Goal: Navigation & Orientation: Understand site structure

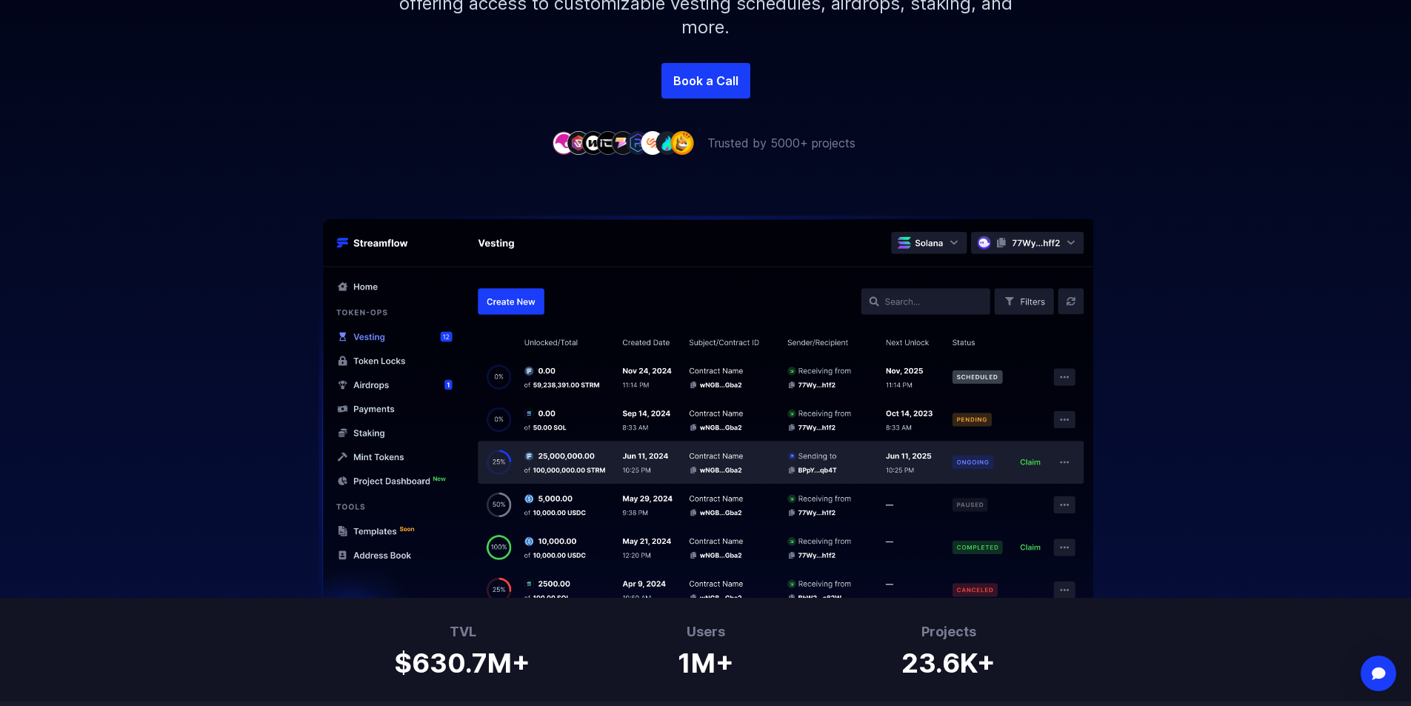
scroll to position [74, 0]
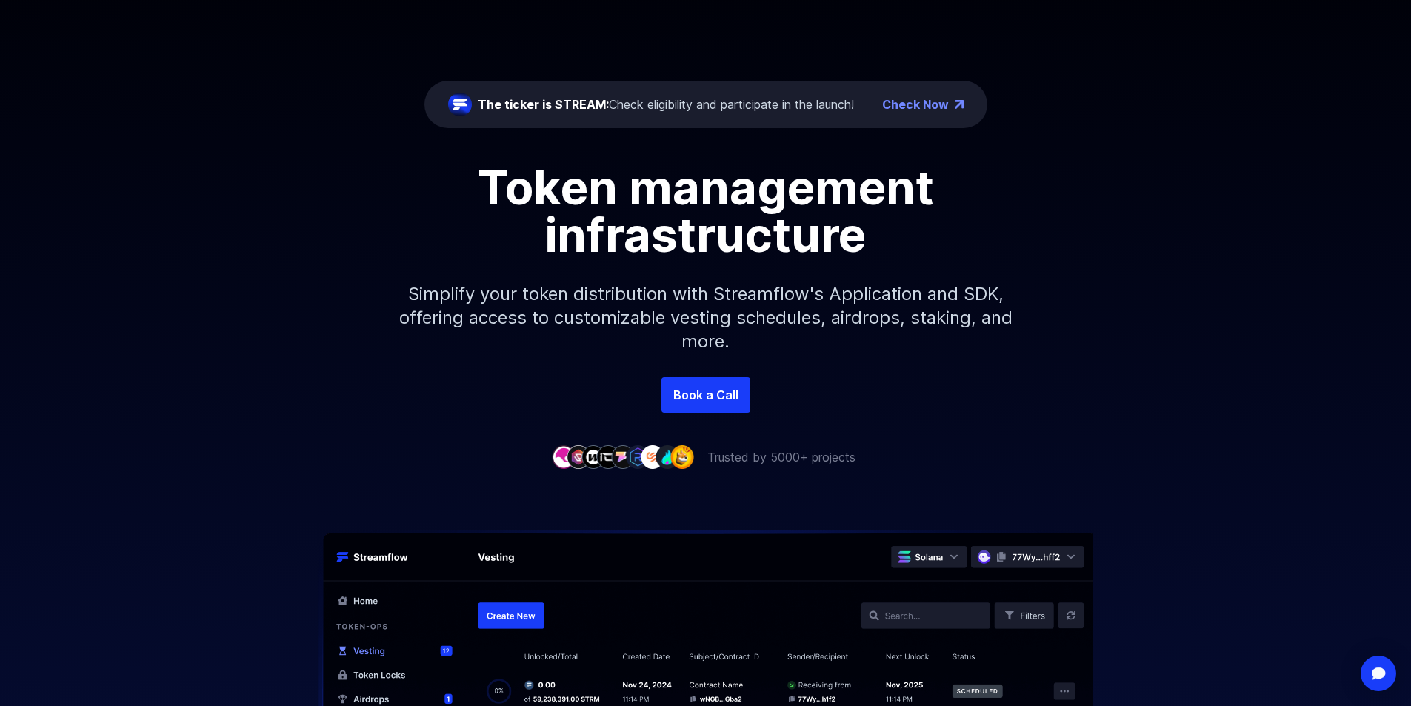
drag, startPoint x: 649, startPoint y: 199, endPoint x: 632, endPoint y: 177, distance: 28.0
click at [632, 177] on h1 "Token management infrastructure" at bounding box center [706, 211] width 667 height 95
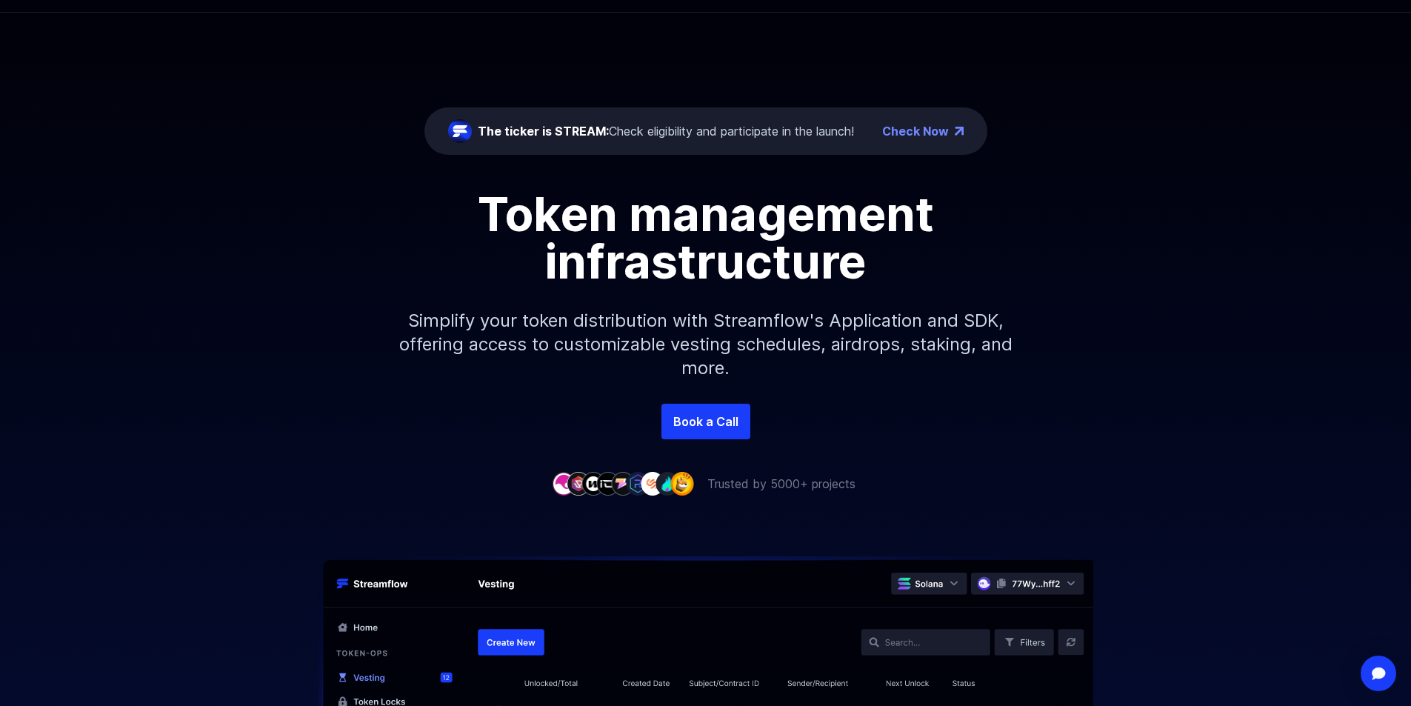
scroll to position [0, 0]
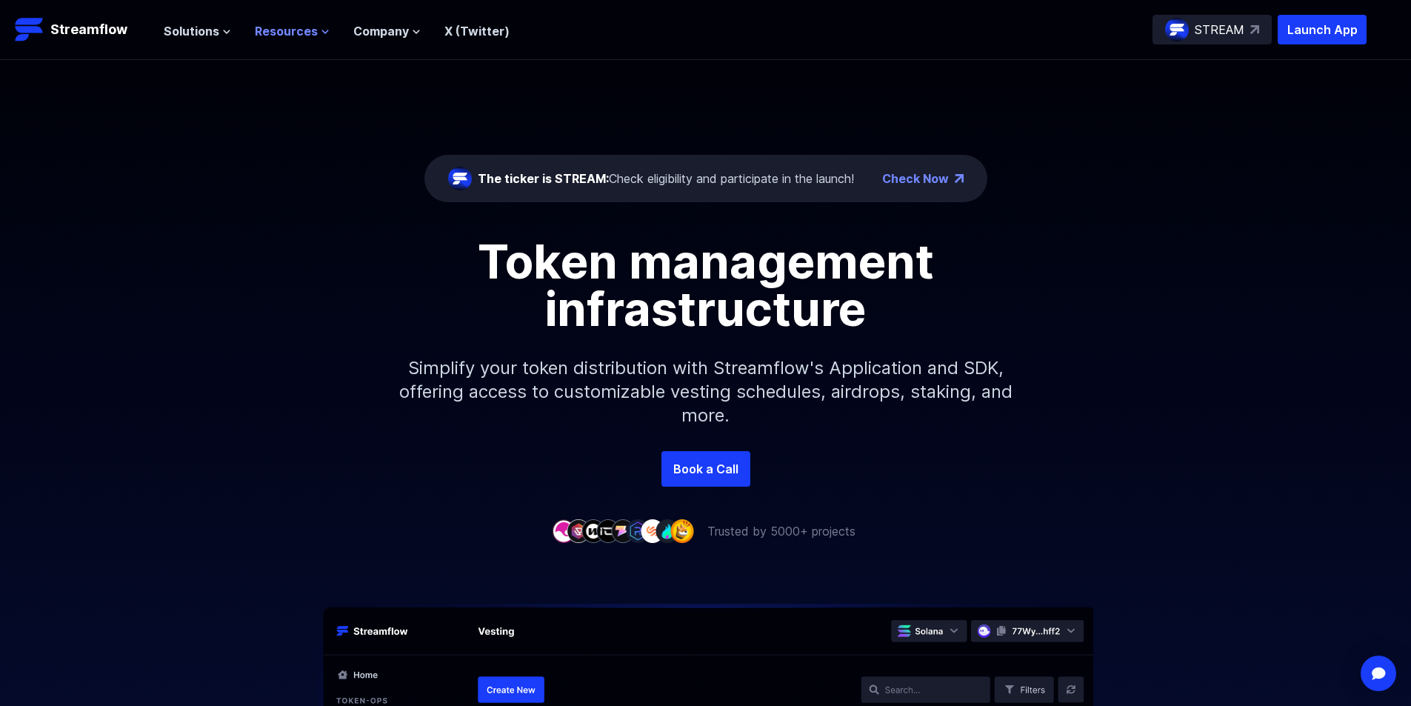
click at [301, 31] on span "Resources" at bounding box center [286, 31] width 63 height 18
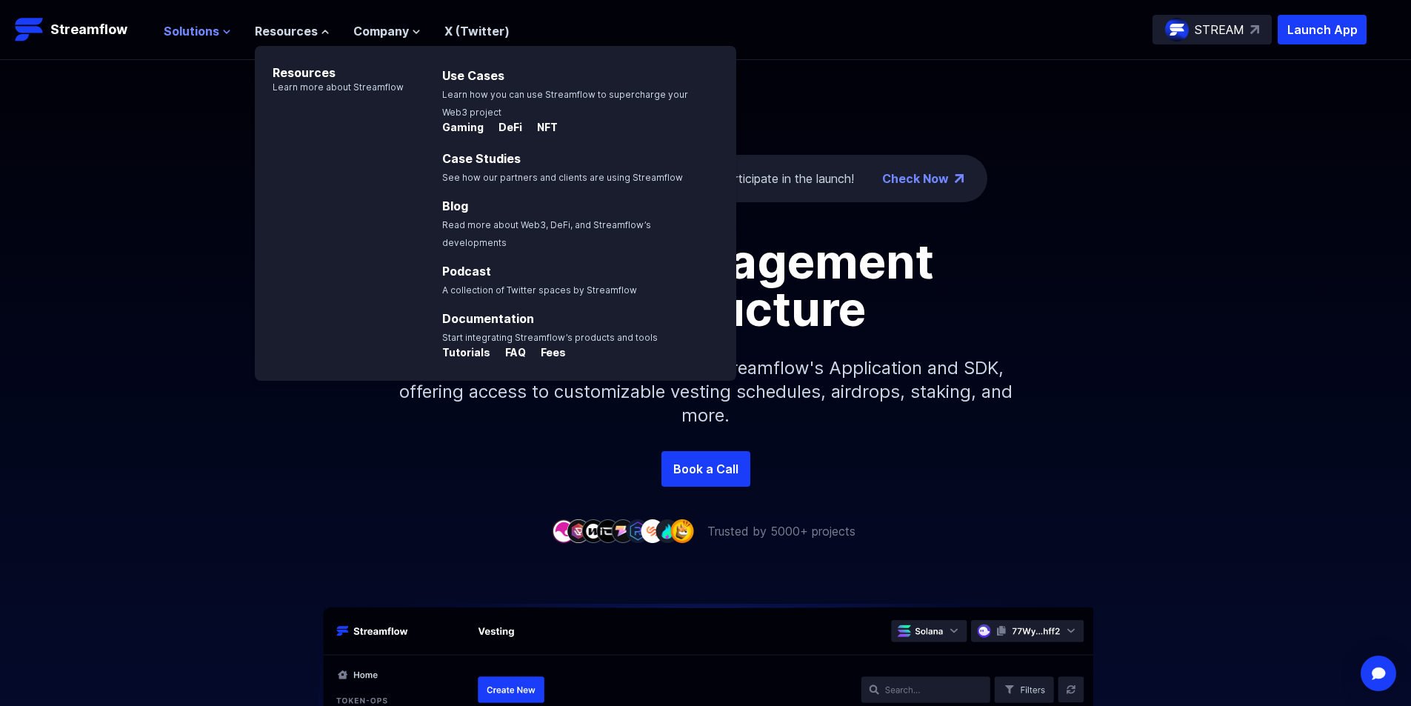
click at [210, 27] on span "Solutions" at bounding box center [192, 31] width 56 height 18
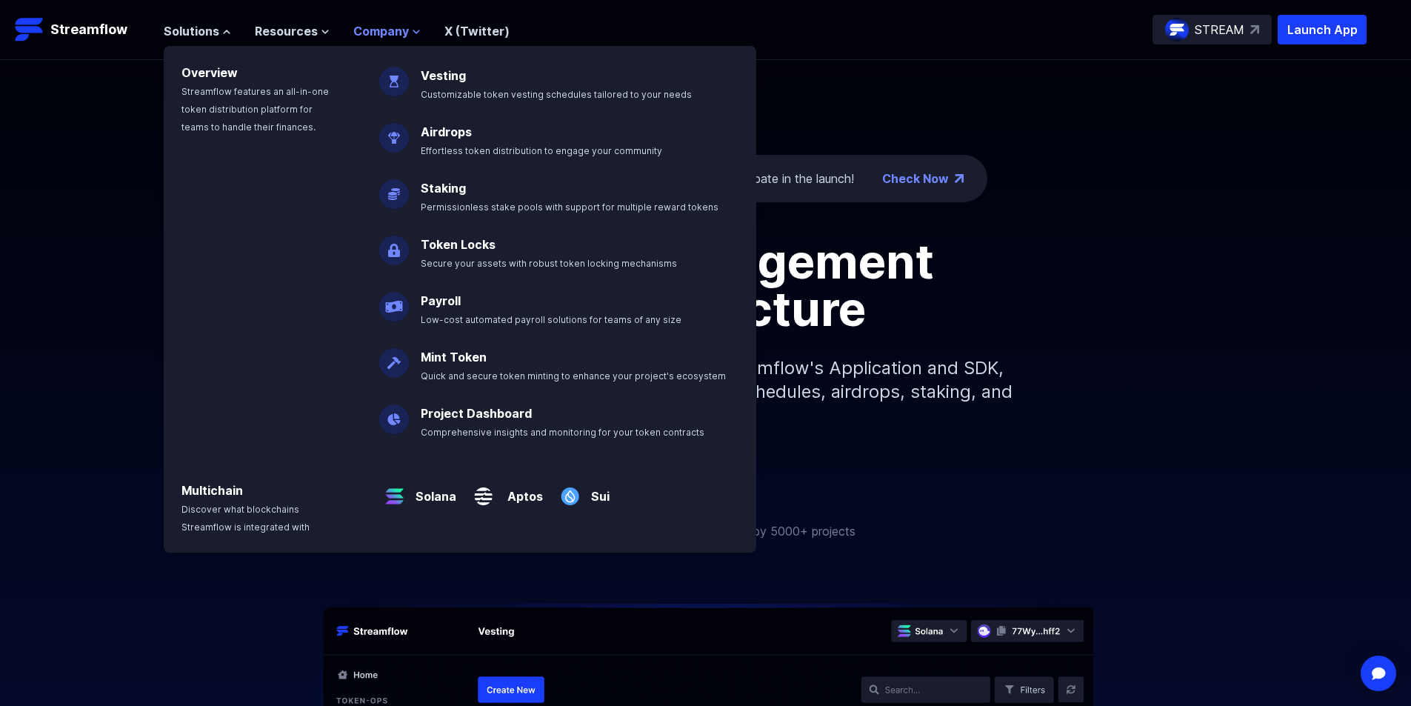
click at [384, 34] on span "Company" at bounding box center [381, 31] width 56 height 18
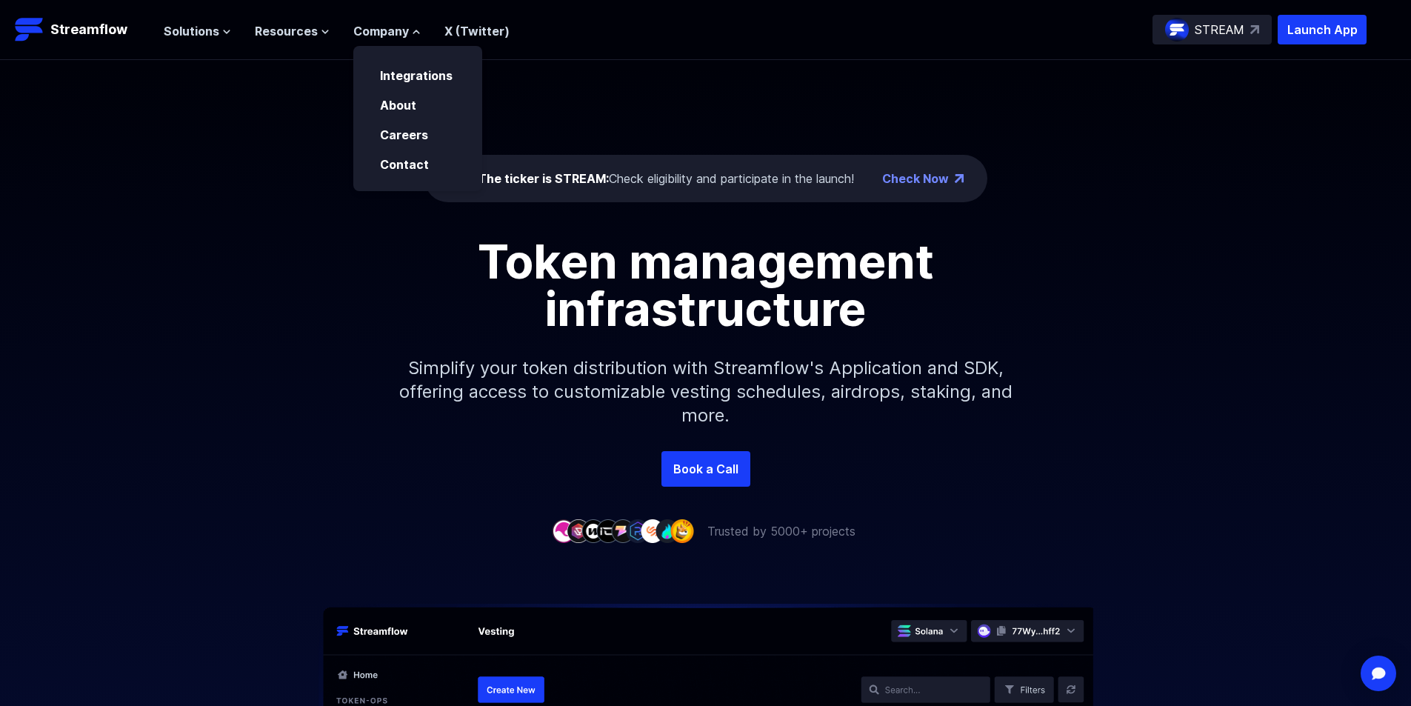
click at [470, 17] on div "Solutions Overview Streamflow features an all-in-one token distribution platfor…" at bounding box center [337, 30] width 346 height 30
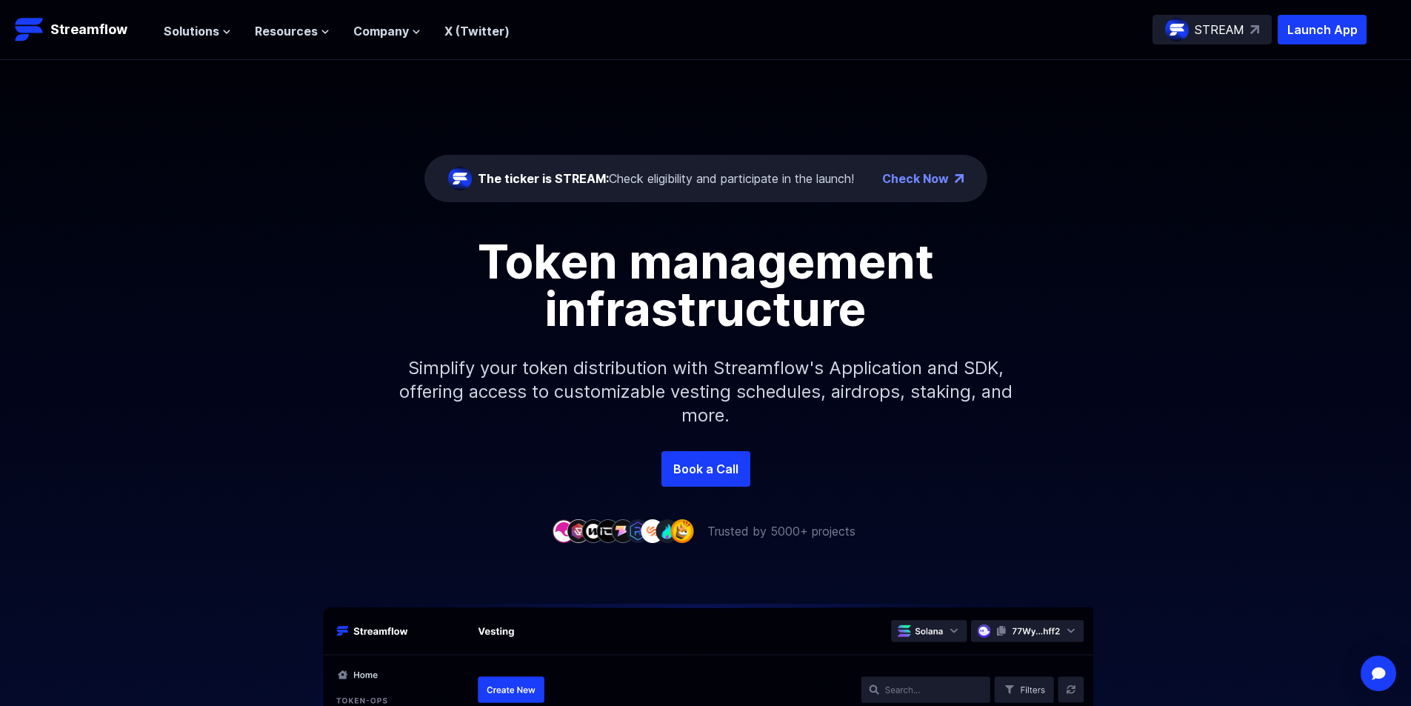
drag, startPoint x: 237, startPoint y: 8, endPoint x: 256, endPoint y: 16, distance: 20.9
click at [236, 10] on header "Streamflow Launch App STREAM Solutions Overview Streamflow features an all-in-o…" at bounding box center [705, 30] width 1411 height 60
click at [293, 27] on span "Resources" at bounding box center [286, 31] width 63 height 18
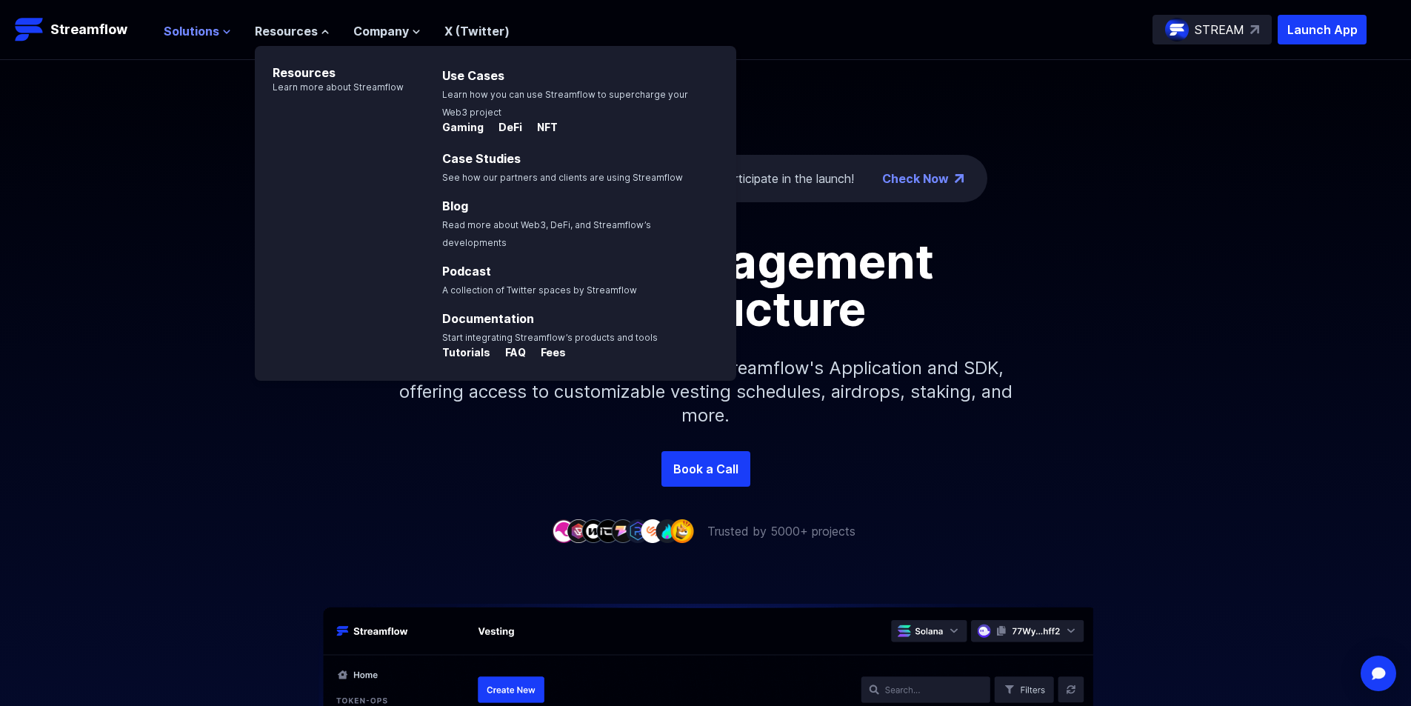
click at [221, 24] on button "Solutions" at bounding box center [197, 31] width 67 height 18
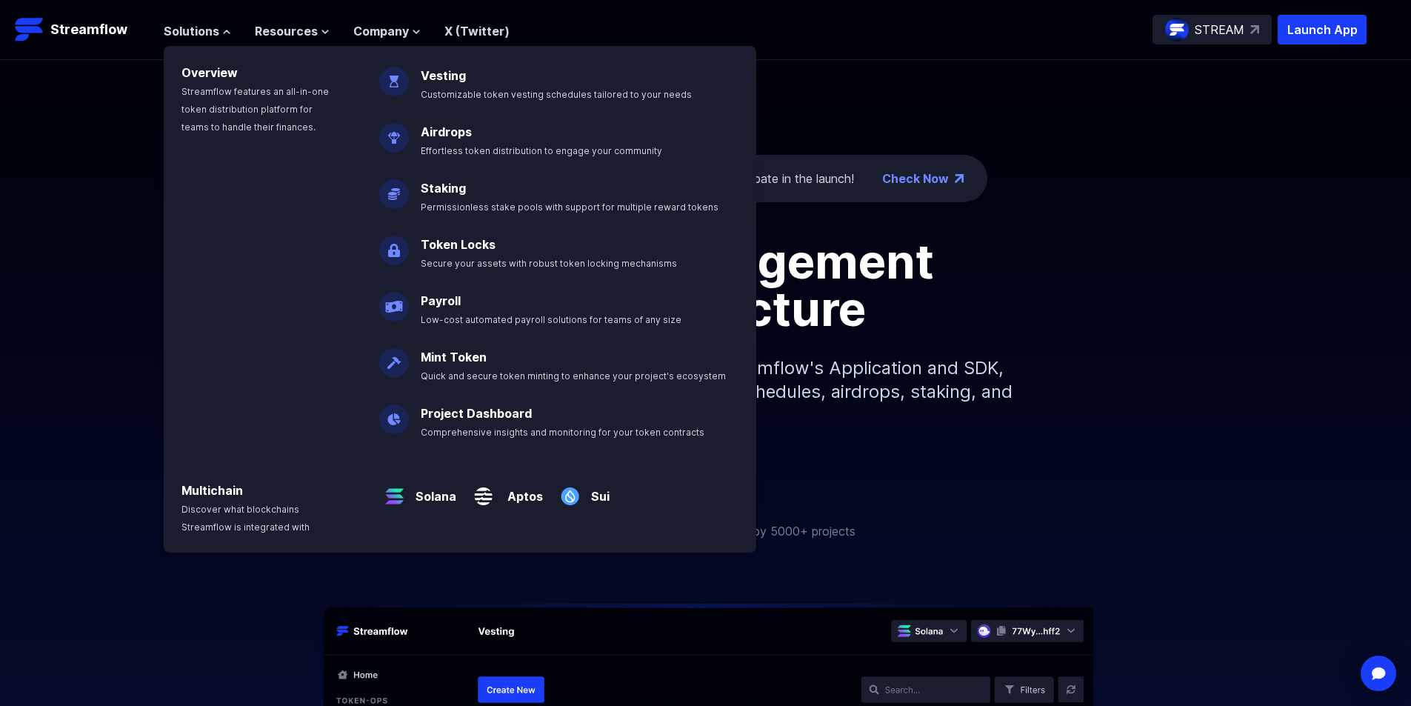
drag, startPoint x: 221, startPoint y: 24, endPoint x: 101, endPoint y: 133, distance: 162.5
click at [101, 133] on div "The ticker is STREAM: Check eligibility and participate in the launch! Check No…" at bounding box center [705, 255] width 1411 height 391
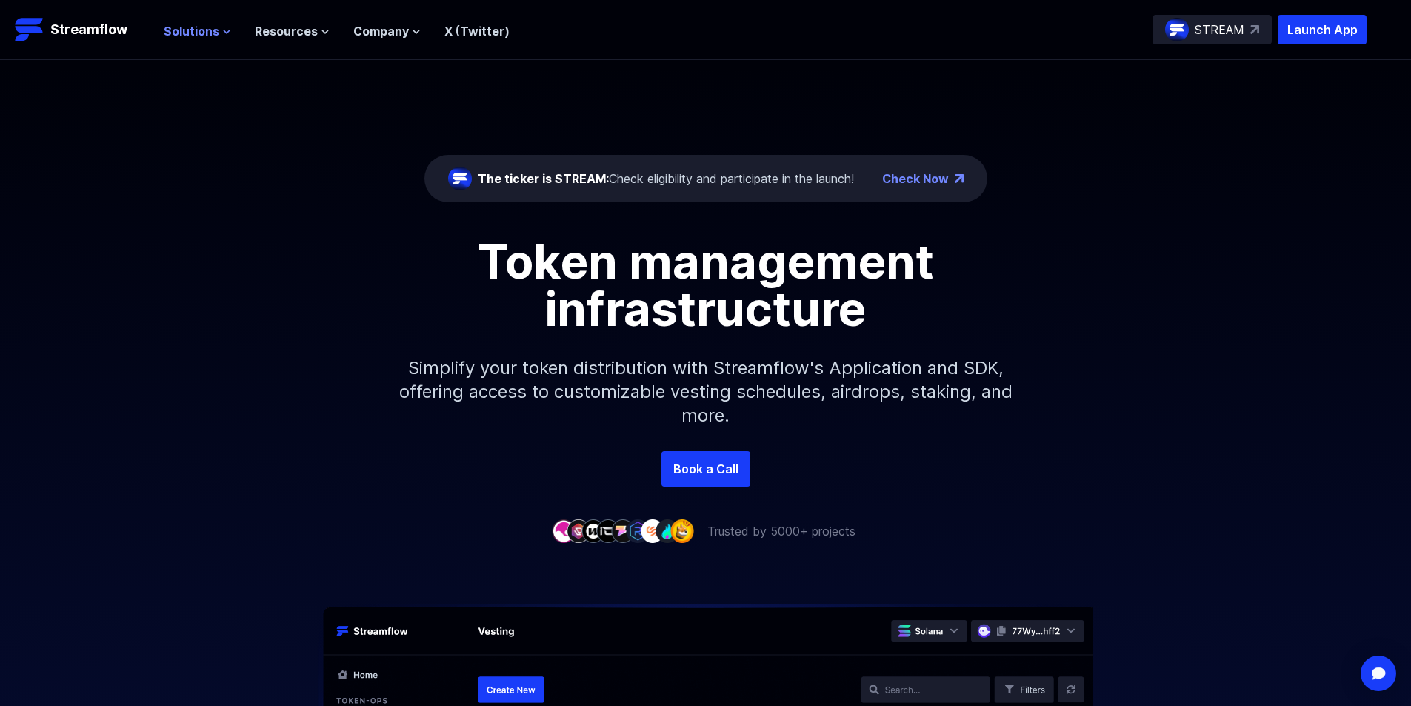
click at [227, 21] on nav "Solutions Overview Streamflow features an all-in-one token distribution platfor…" at bounding box center [337, 30] width 346 height 20
click at [218, 30] on button "Solutions" at bounding box center [197, 31] width 67 height 18
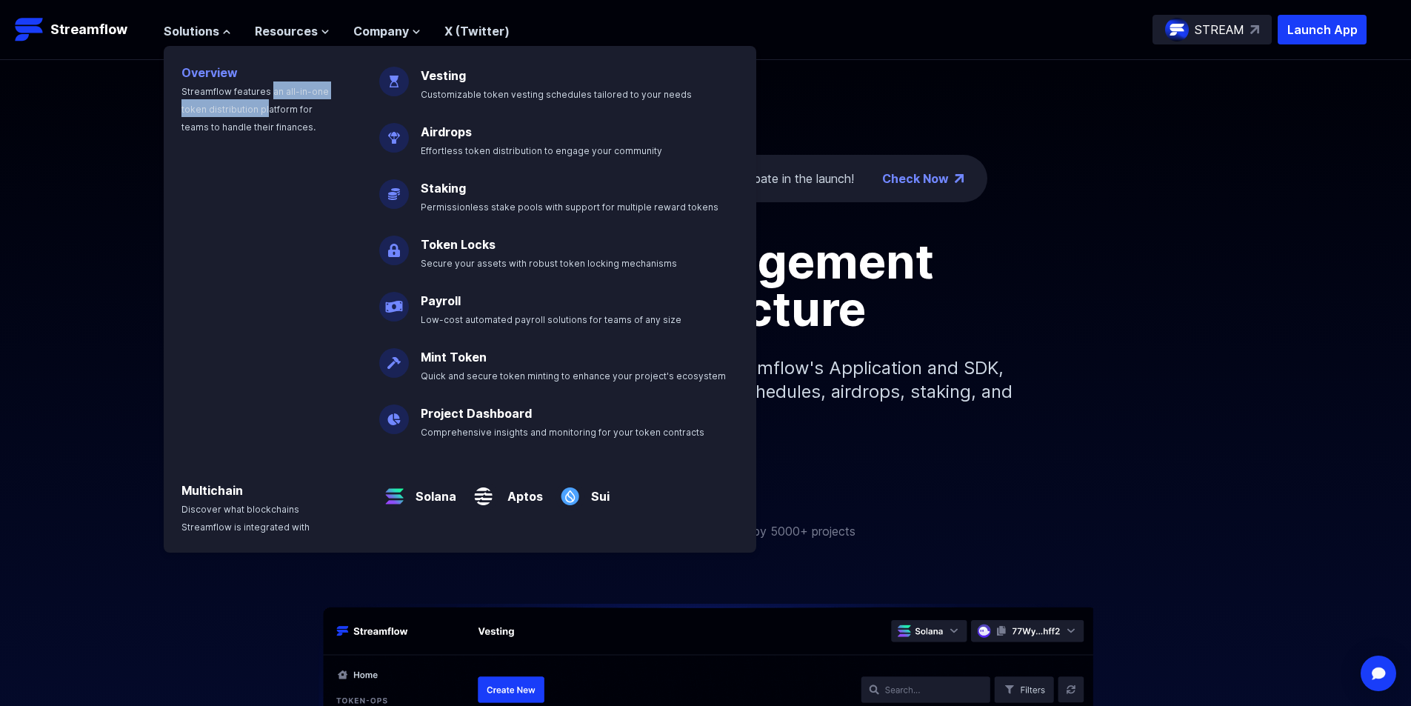
click at [261, 106] on span "Streamflow features an all-in-one token distribution platform for teams to hand…" at bounding box center [254, 109] width 147 height 47
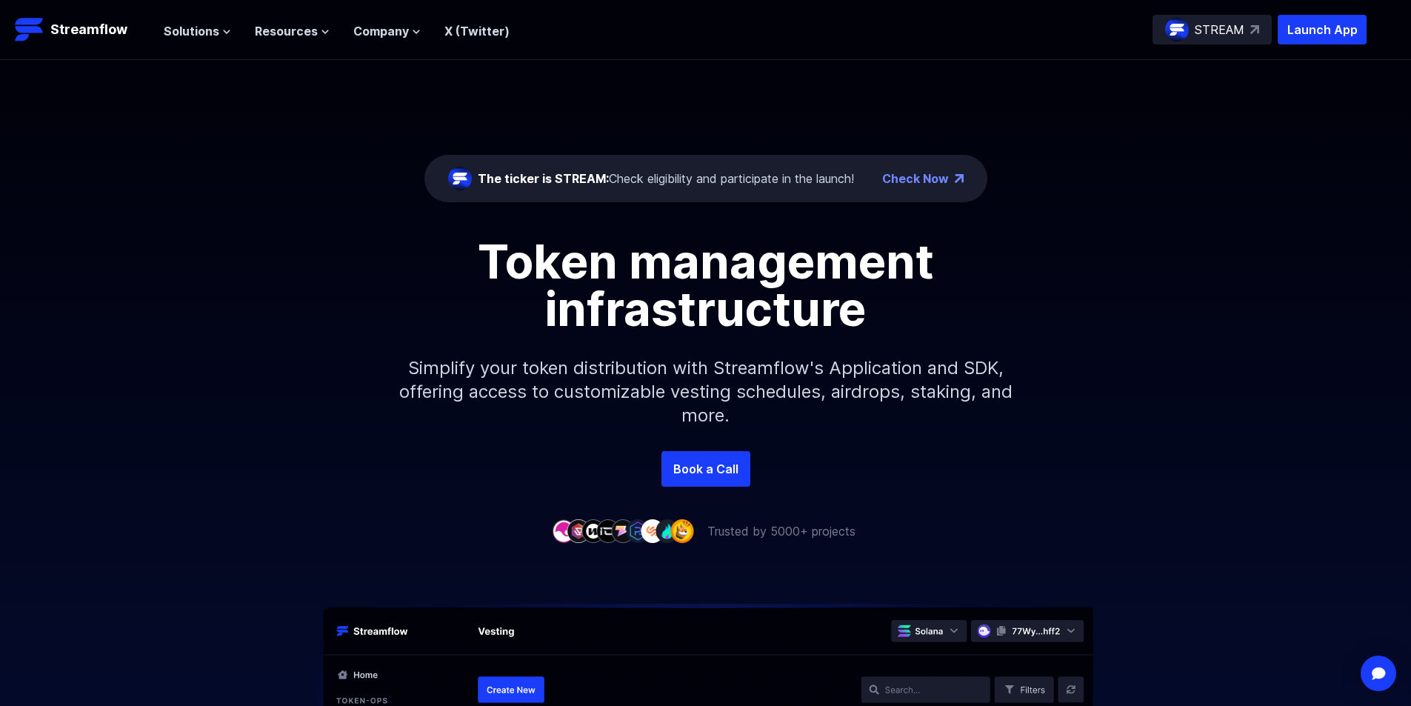
click at [264, 107] on div "The ticker is STREAM: Check eligibility and participate in the launch! Check No…" at bounding box center [705, 255] width 1411 height 391
click at [209, 19] on div "Solutions Overview Streamflow features an all-in-one token distribution platfor…" at bounding box center [337, 30] width 346 height 30
click at [205, 23] on span "Solutions" at bounding box center [192, 31] width 56 height 18
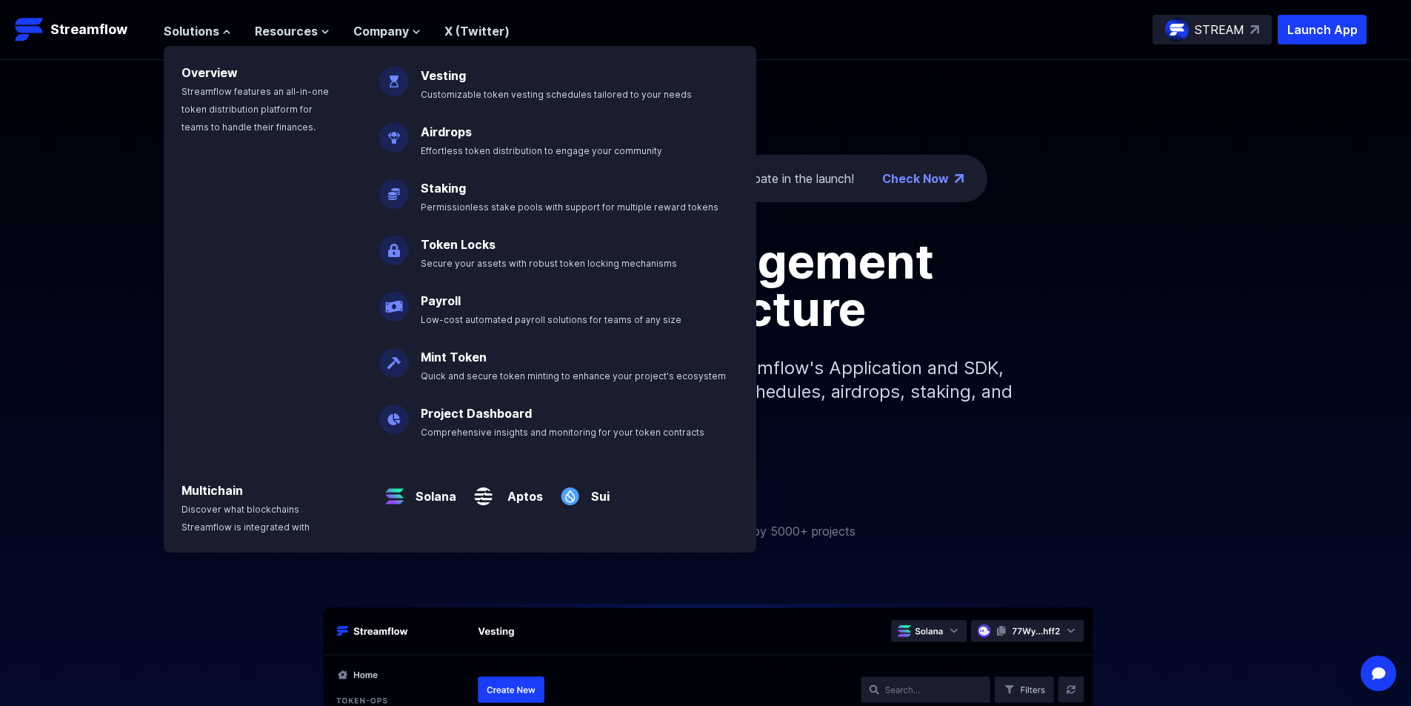
click at [827, 78] on div "The ticker is STREAM: Check eligibility and participate in the launch! Check No…" at bounding box center [705, 255] width 1411 height 391
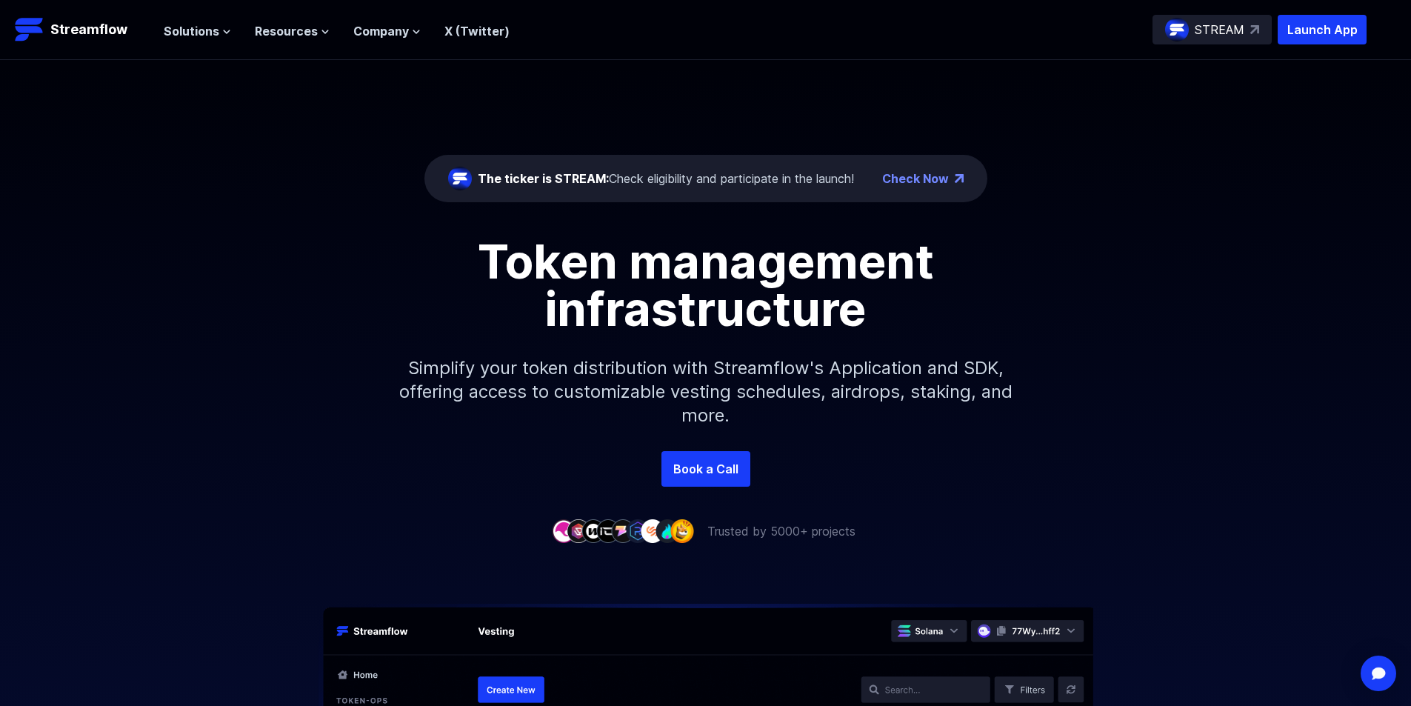
click at [177, 265] on div "Token management infrastructure Simplify your token distribution with Streamflo…" at bounding box center [705, 344] width 1411 height 213
drag, startPoint x: 186, startPoint y: 470, endPoint x: 194, endPoint y: 217, distance: 252.7
click at [198, 29] on span "Solutions" at bounding box center [192, 31] width 56 height 18
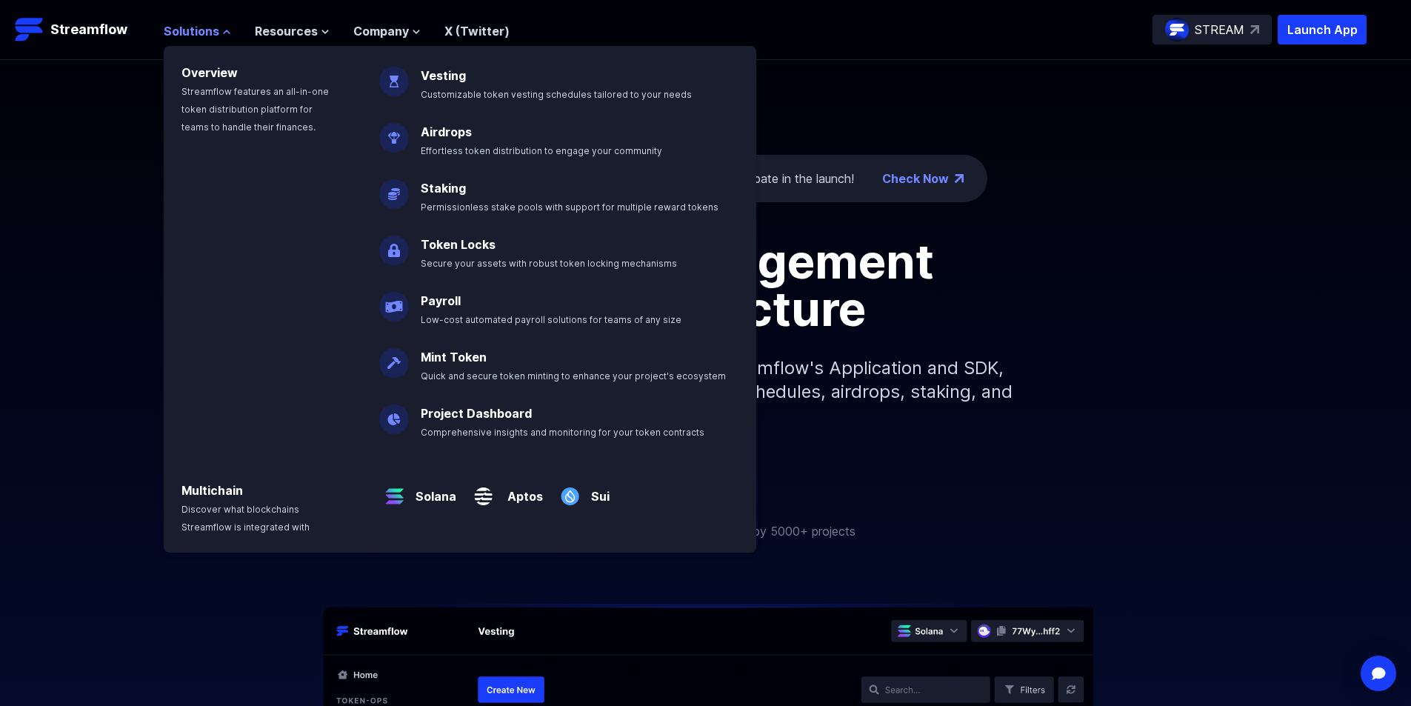
click at [198, 29] on span "Solutions" at bounding box center [192, 31] width 56 height 18
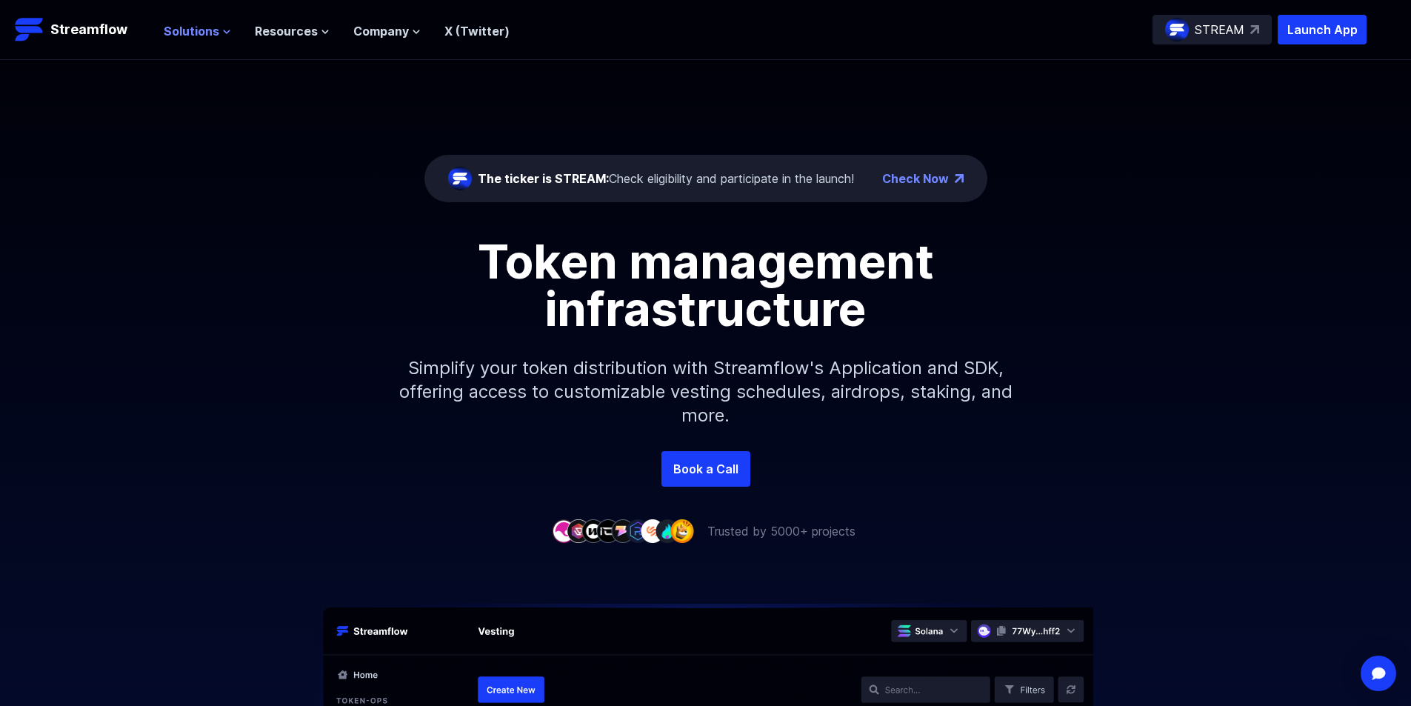
click at [198, 29] on span "Solutions" at bounding box center [192, 31] width 56 height 18
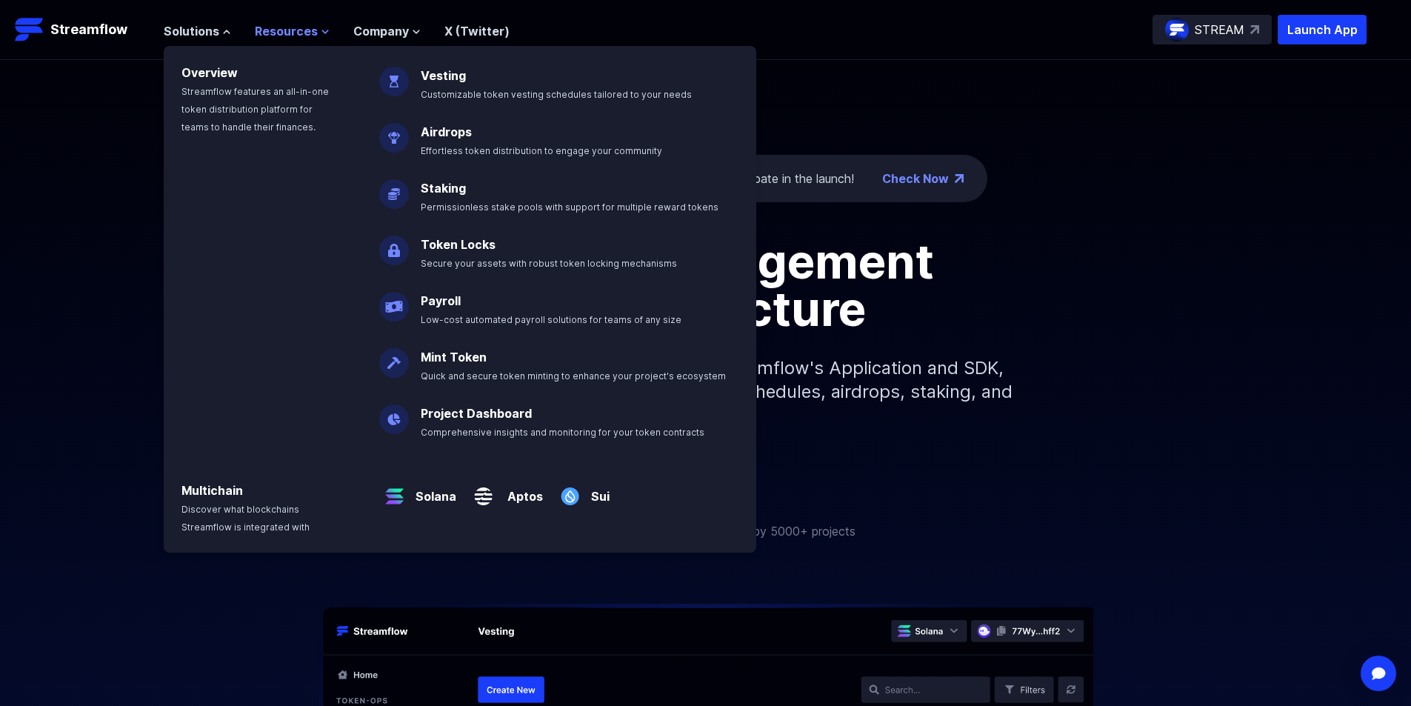
click at [269, 30] on span "Resources" at bounding box center [286, 31] width 63 height 18
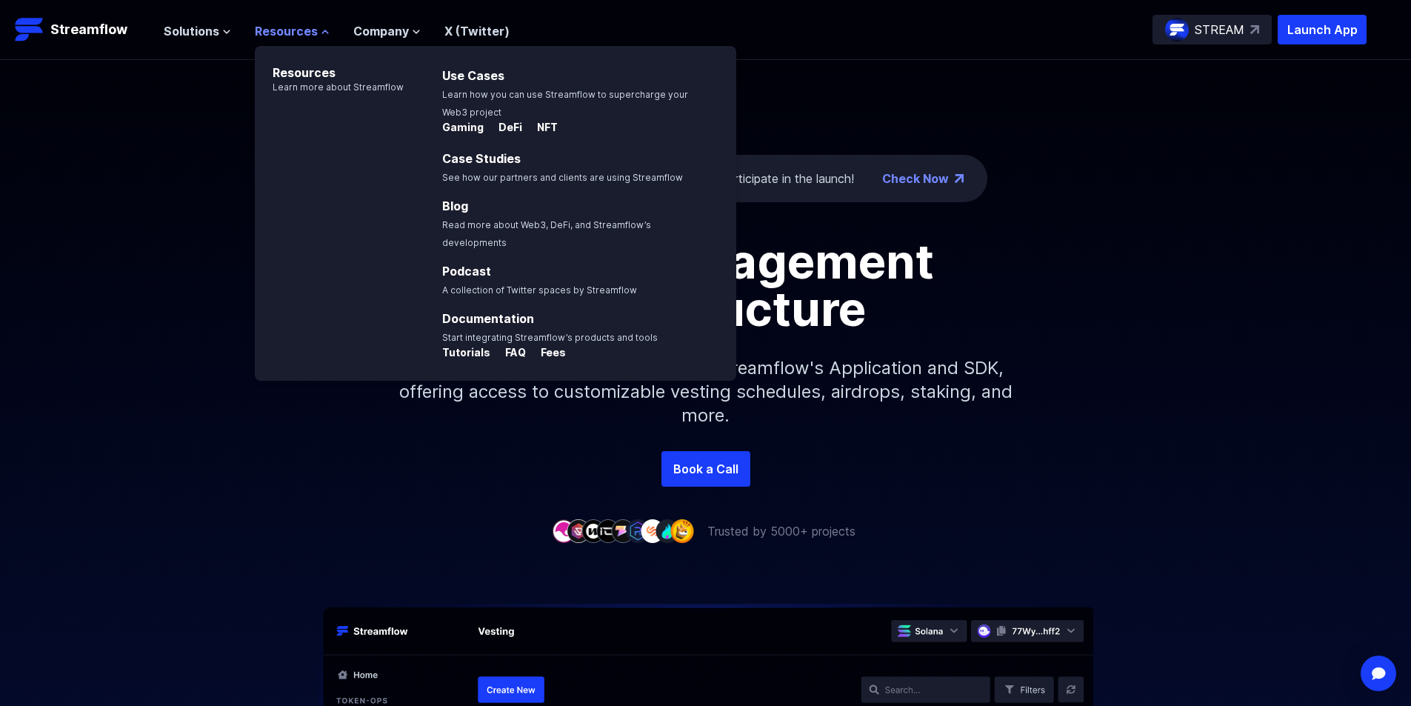
click at [269, 30] on span "Resources" at bounding box center [286, 31] width 63 height 18
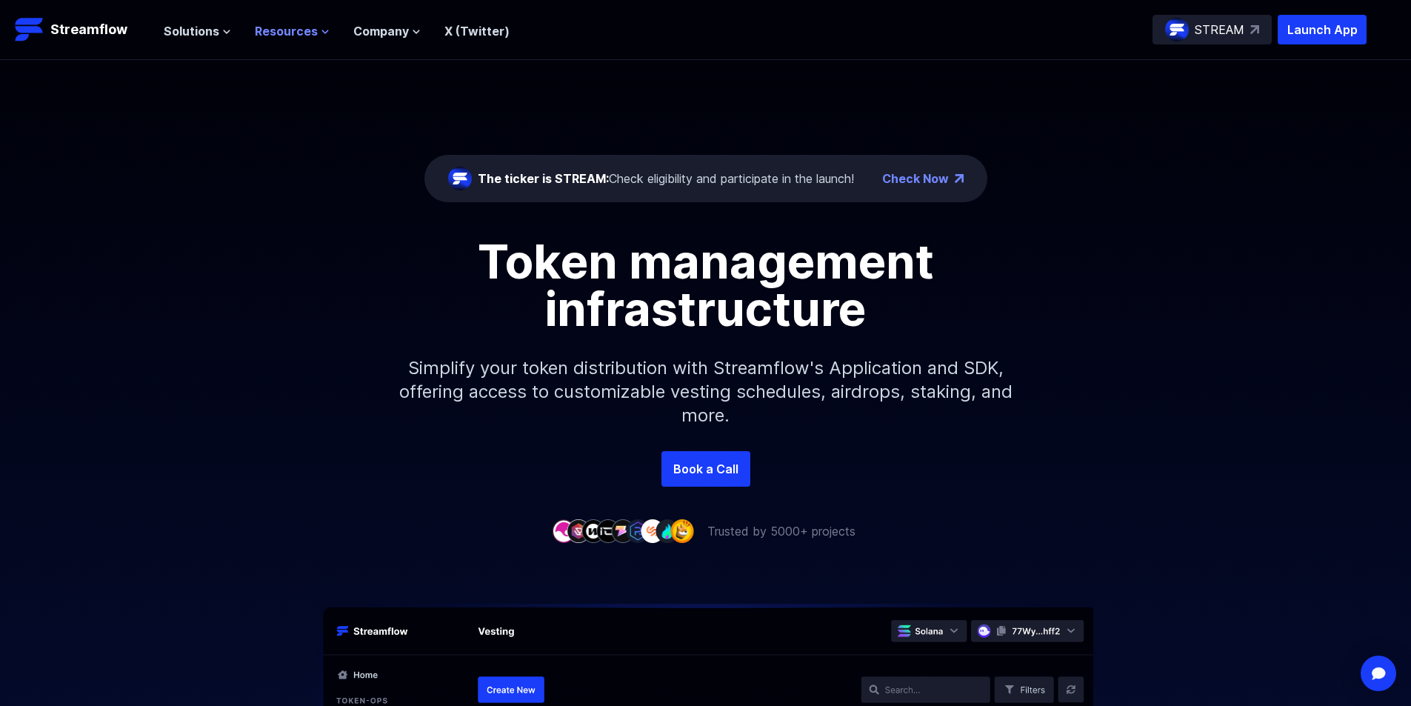
click at [268, 31] on span "Resources" at bounding box center [286, 31] width 63 height 18
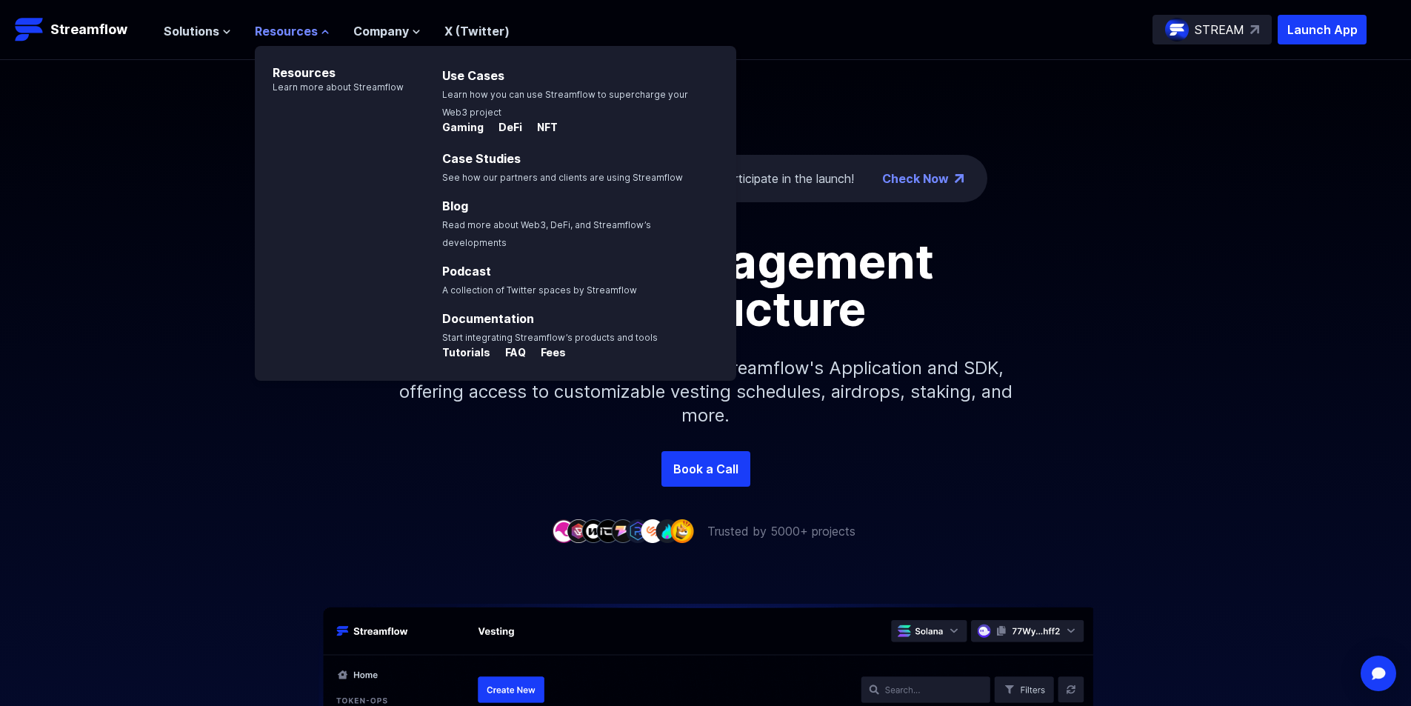
click at [267, 31] on span "Resources" at bounding box center [286, 31] width 63 height 18
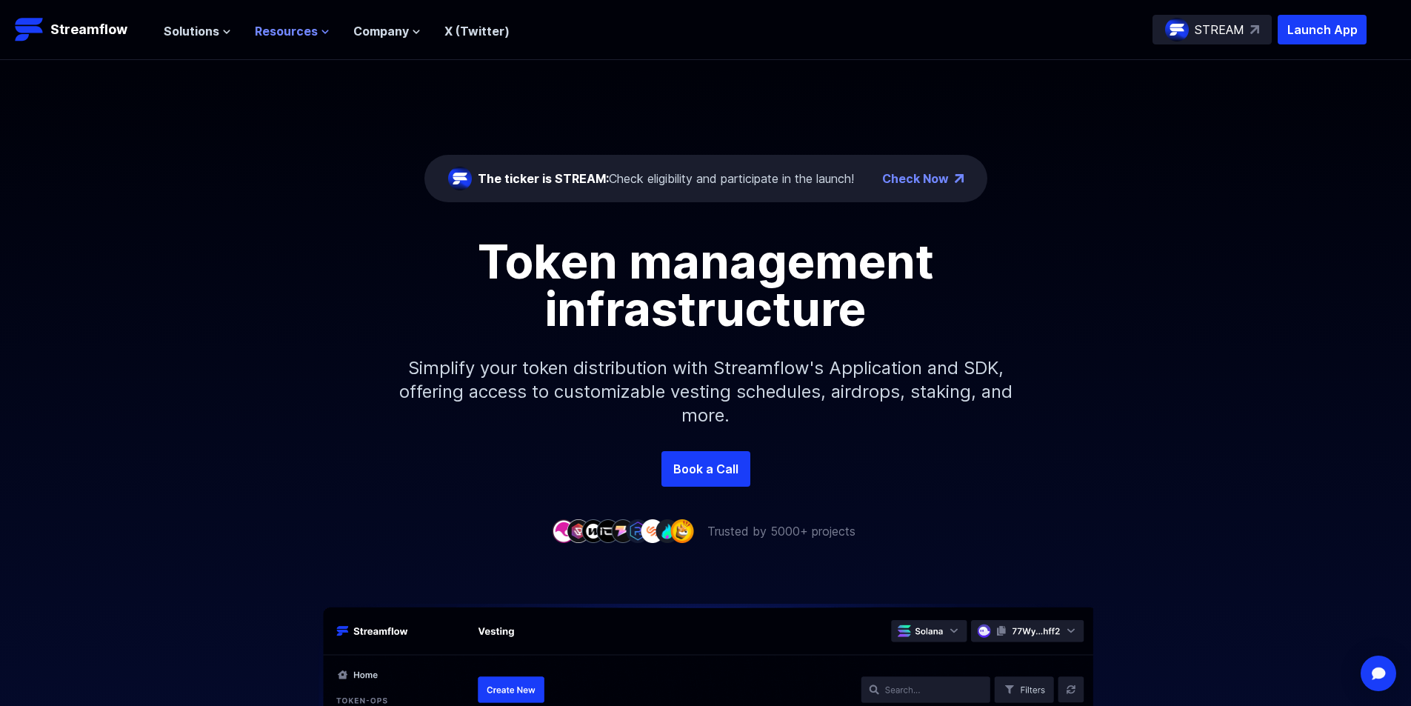
click at [265, 33] on span "Resources" at bounding box center [286, 31] width 63 height 18
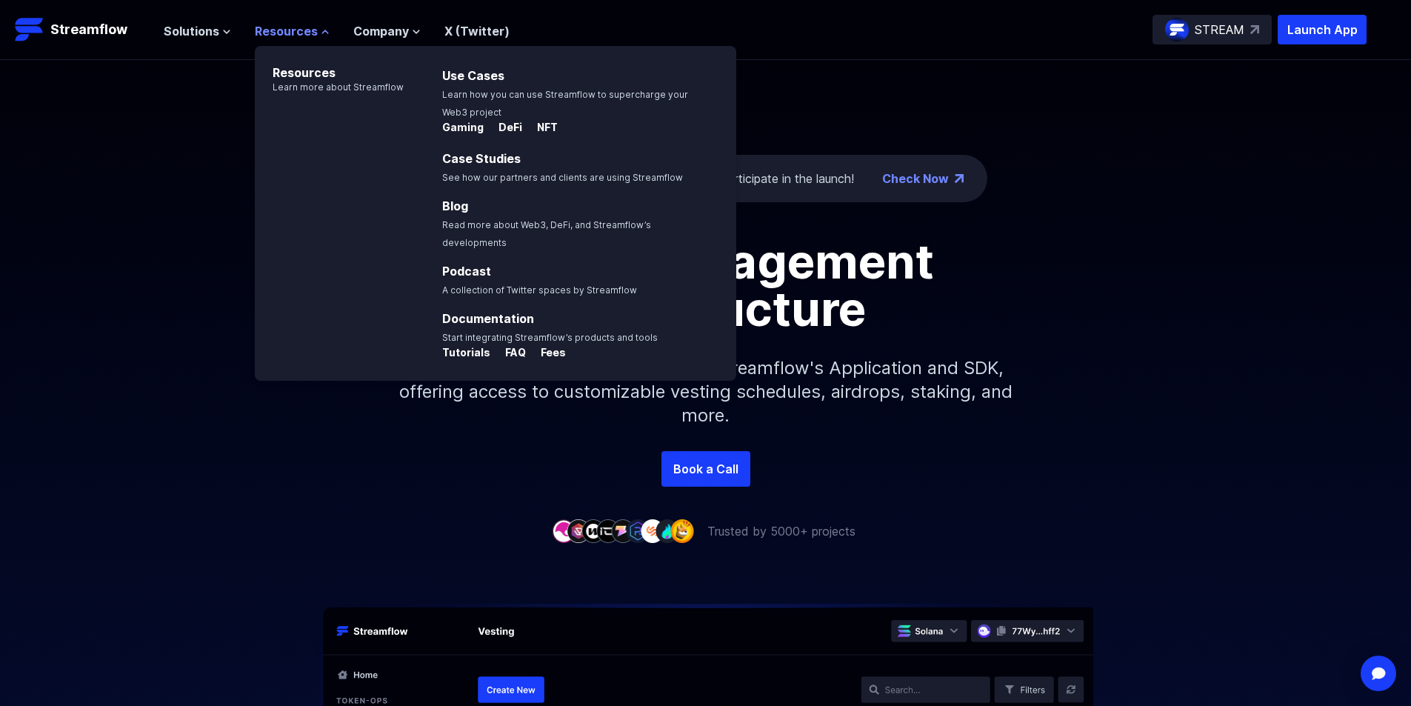
click at [265, 33] on span "Resources" at bounding box center [286, 31] width 63 height 18
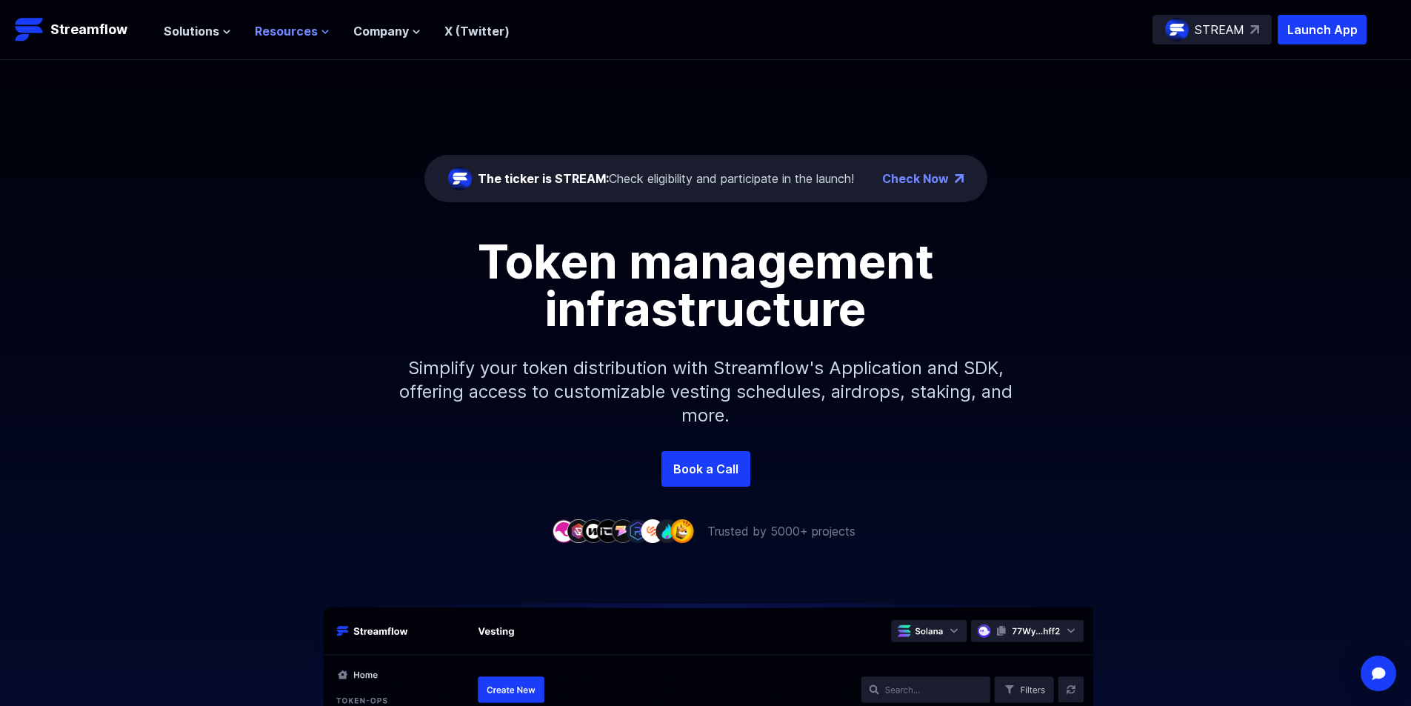
click at [264, 33] on span "Resources" at bounding box center [286, 31] width 63 height 18
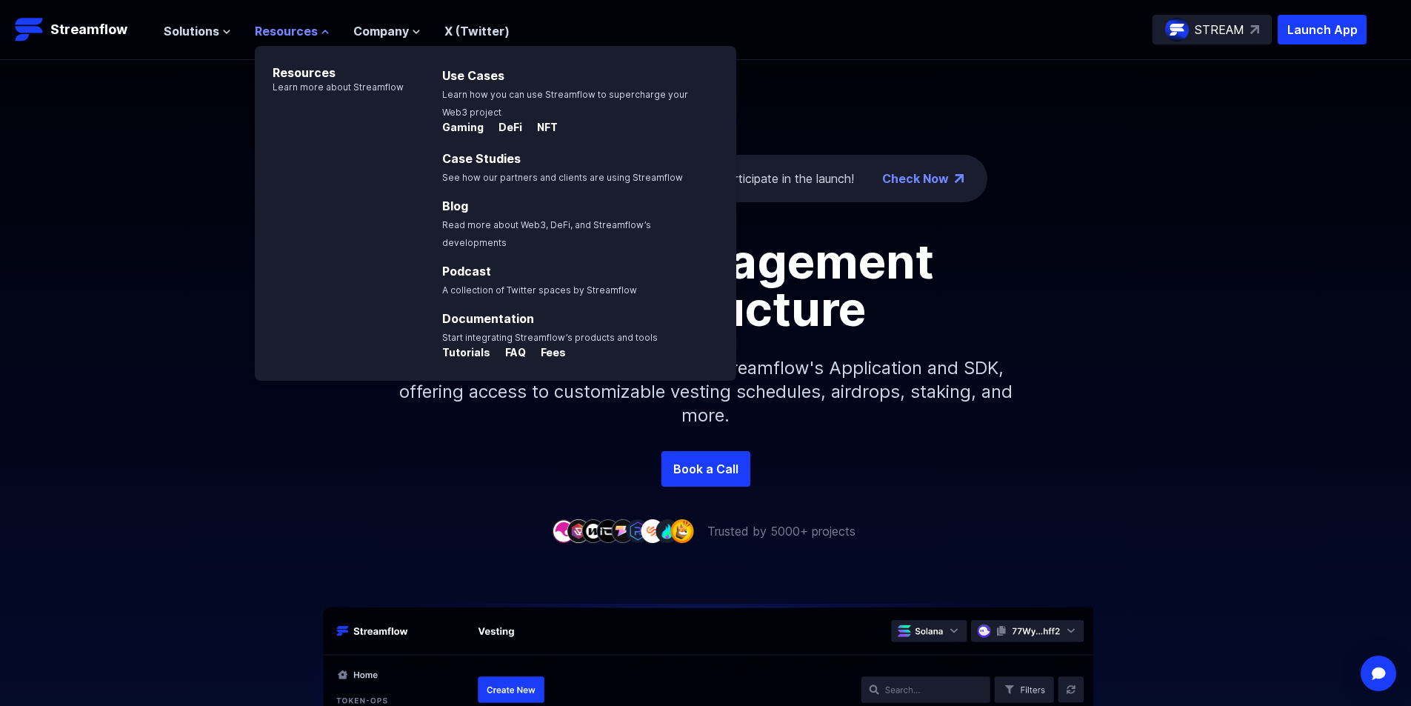
click at [264, 33] on span "Resources" at bounding box center [286, 31] width 63 height 18
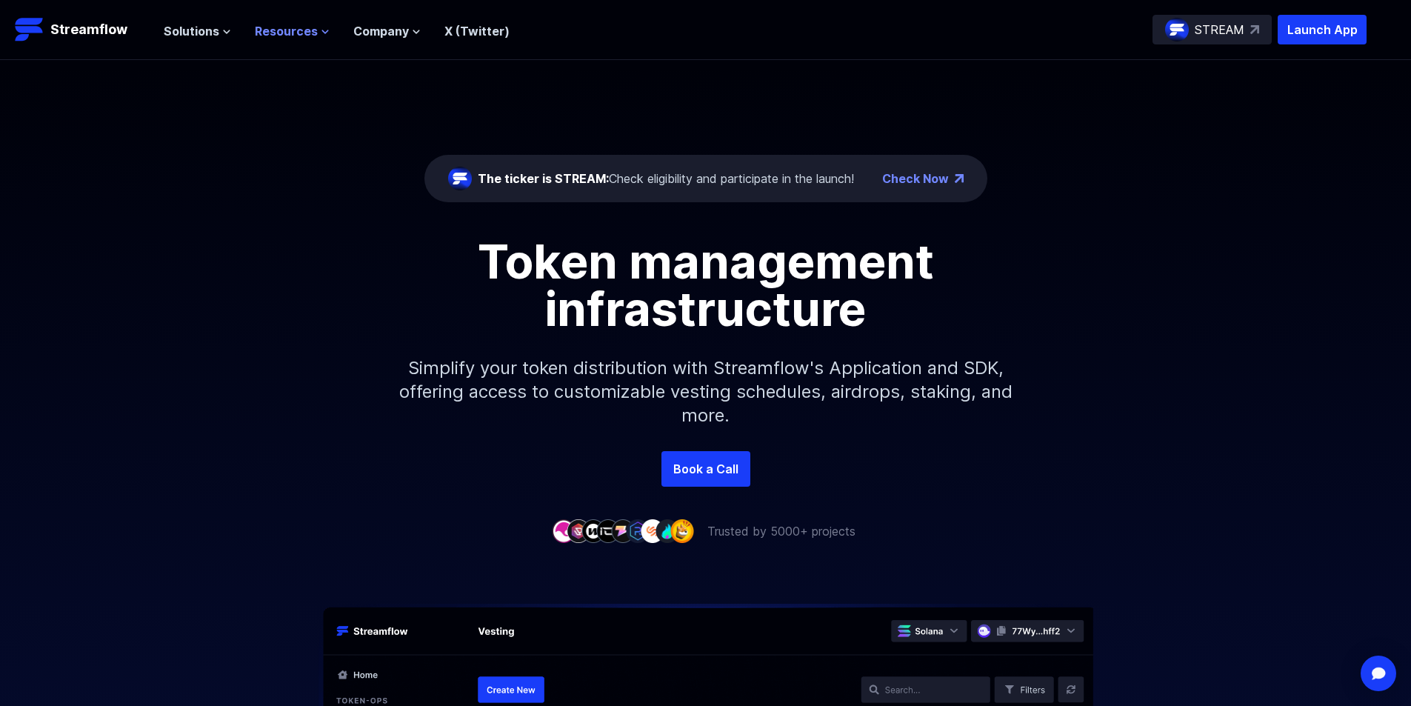
click at [264, 33] on span "Resources" at bounding box center [286, 31] width 63 height 18
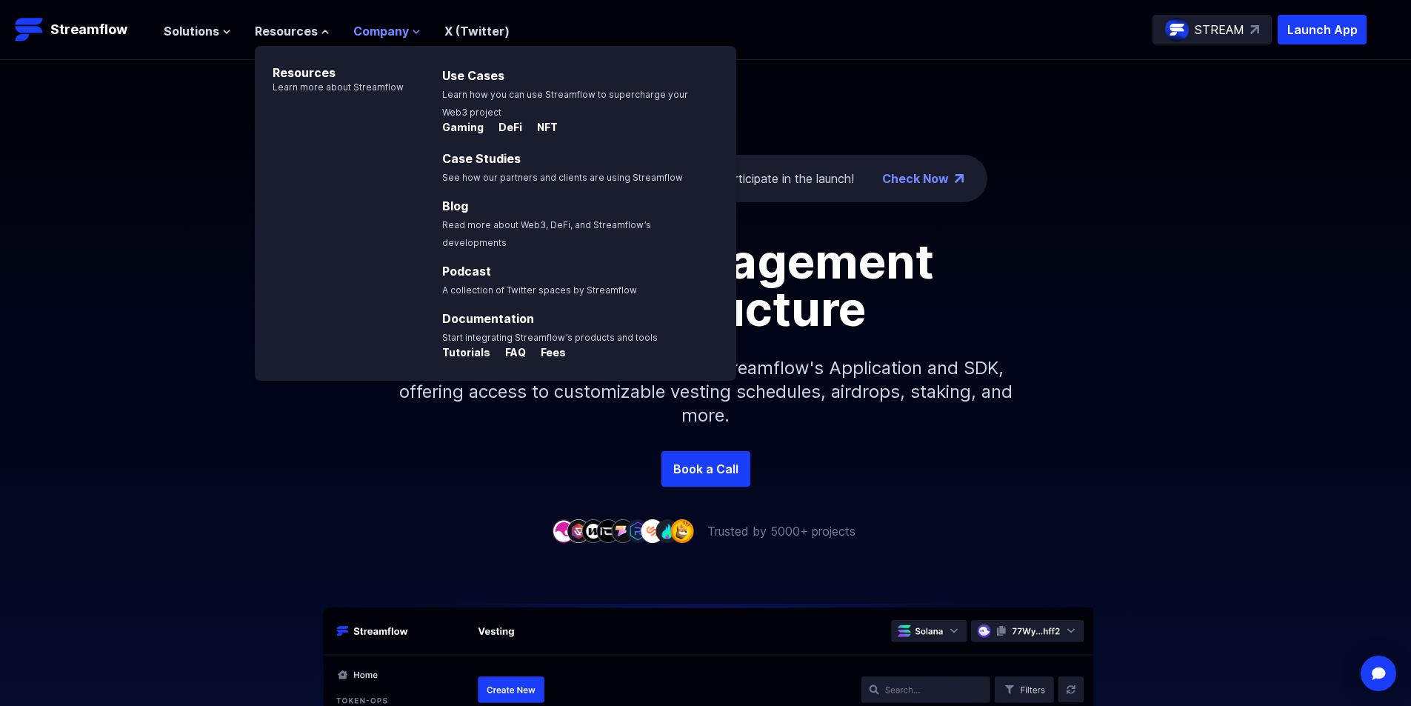
click at [381, 39] on span "Company" at bounding box center [381, 31] width 56 height 18
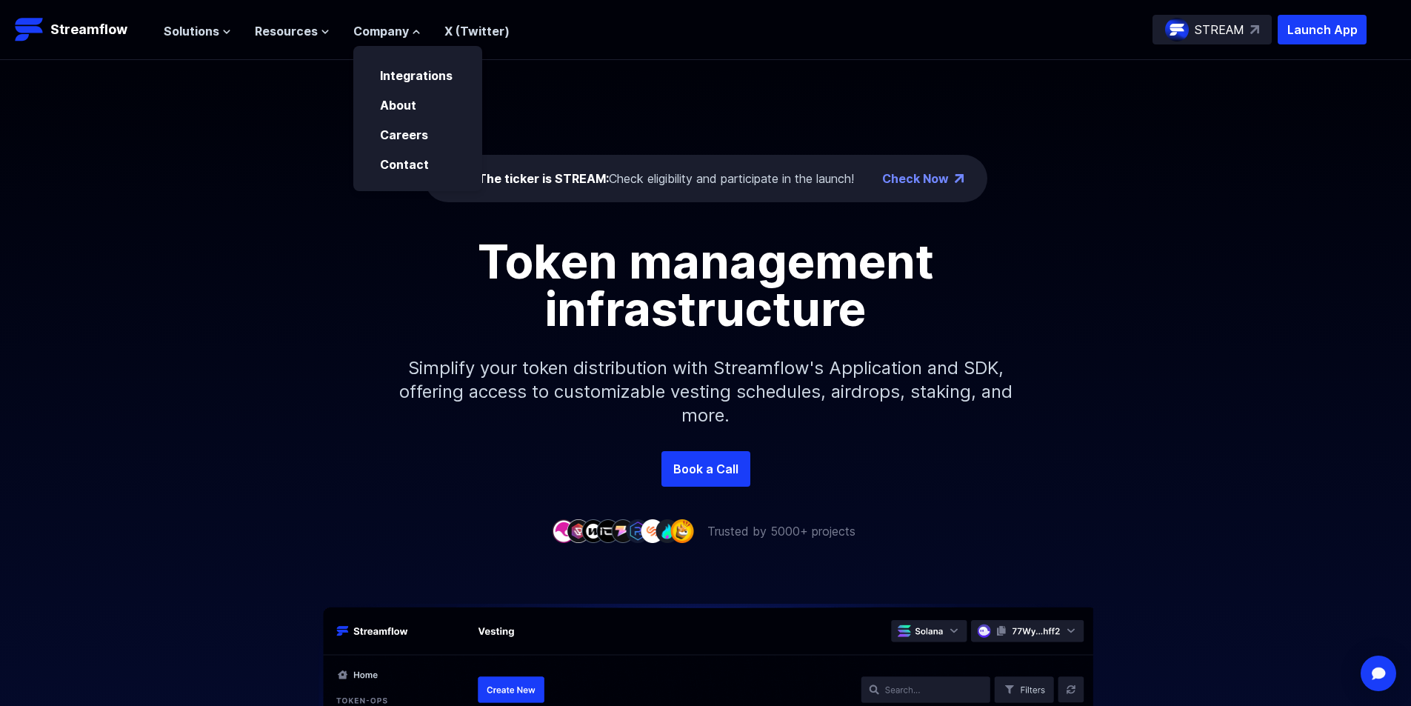
click at [306, 47] on header "Streamflow Launch App STREAM Solutions Overview Streamflow features an all-in-o…" at bounding box center [705, 30] width 1411 height 60
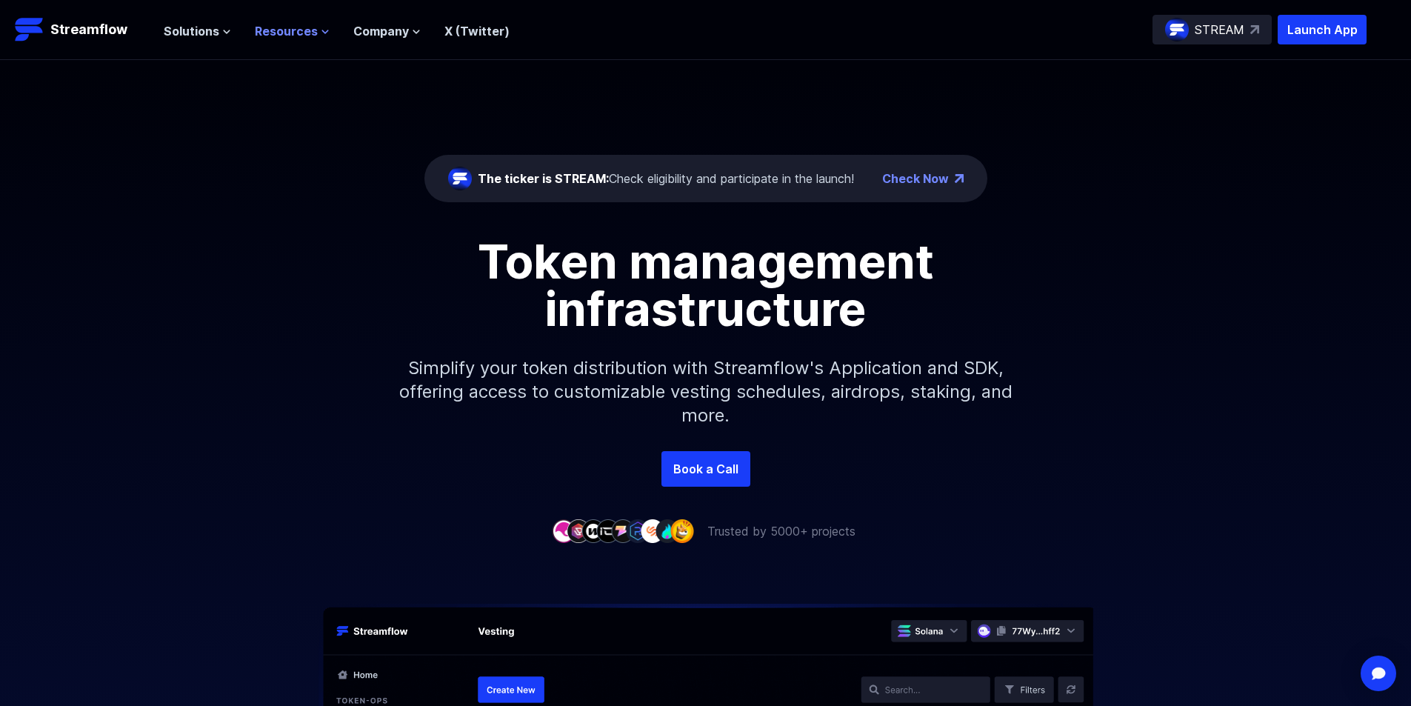
click at [288, 36] on span "Resources" at bounding box center [286, 31] width 63 height 18
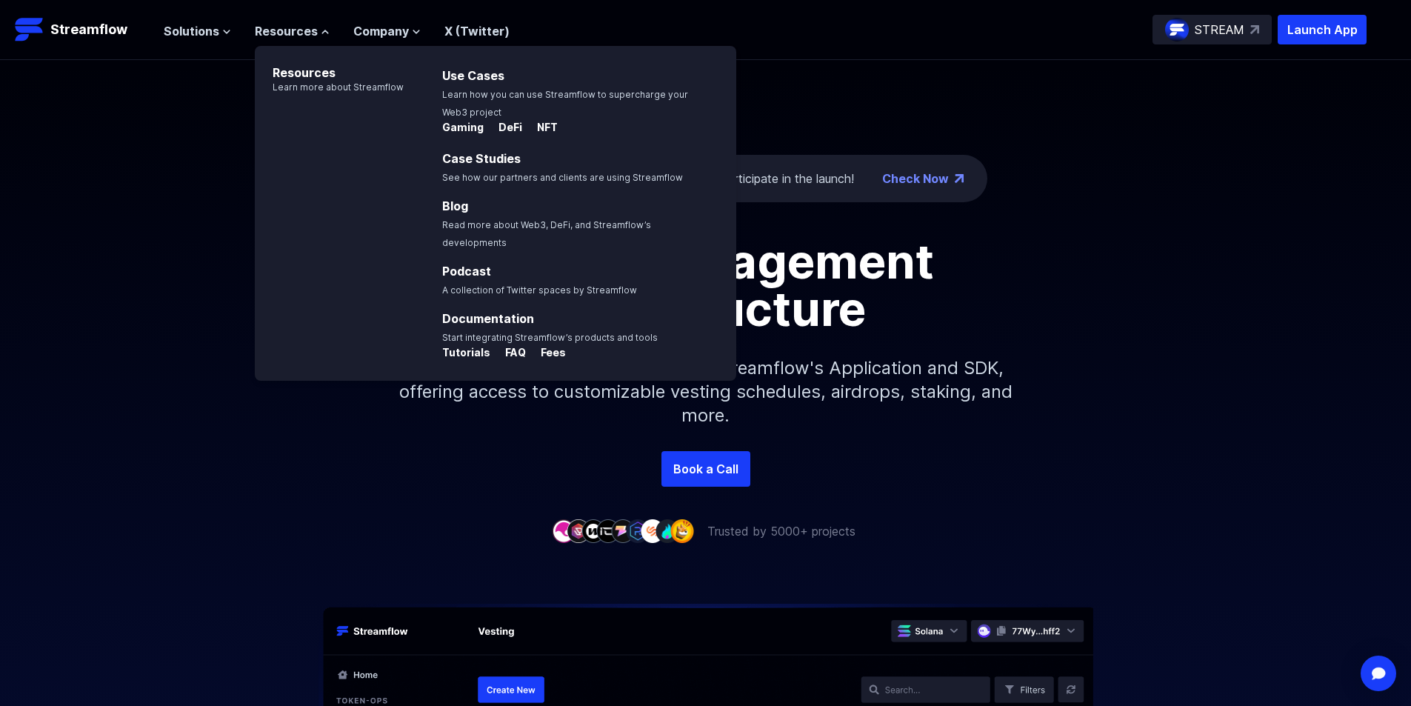
click at [1029, 324] on h1 "Token management infrastructure" at bounding box center [706, 285] width 667 height 95
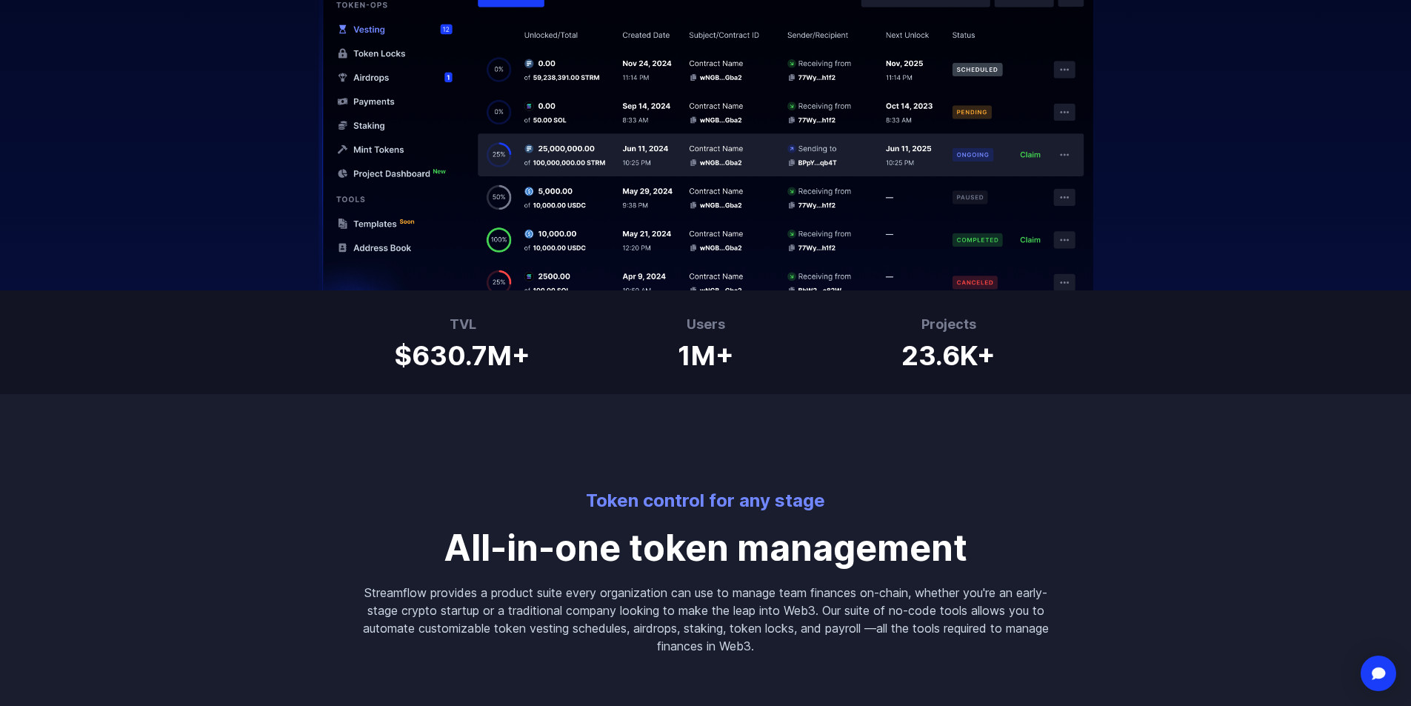
scroll to position [518, 0]
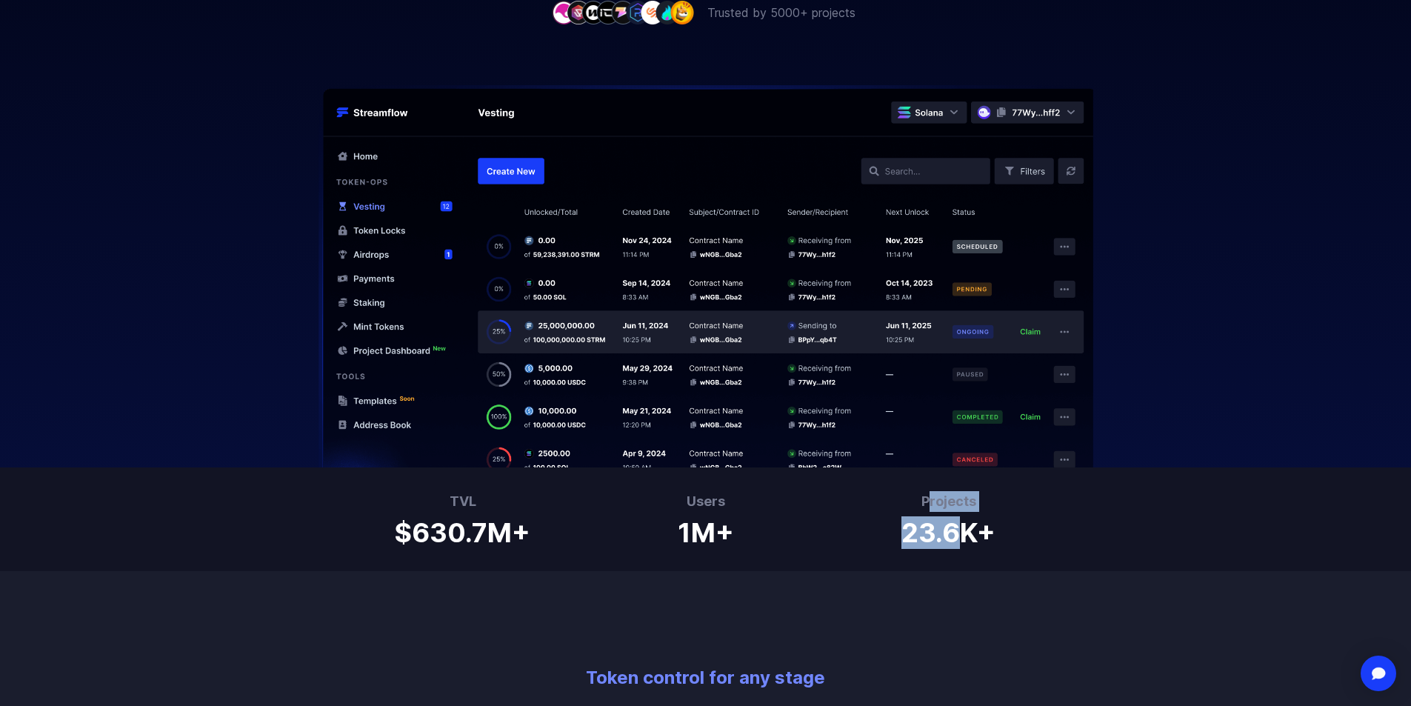
drag, startPoint x: 942, startPoint y: 518, endPoint x: 929, endPoint y: 500, distance: 22.4
click at [929, 500] on div "Projects 23.6K+" at bounding box center [948, 519] width 94 height 56
click at [929, 500] on h3 "Projects" at bounding box center [948, 501] width 94 height 21
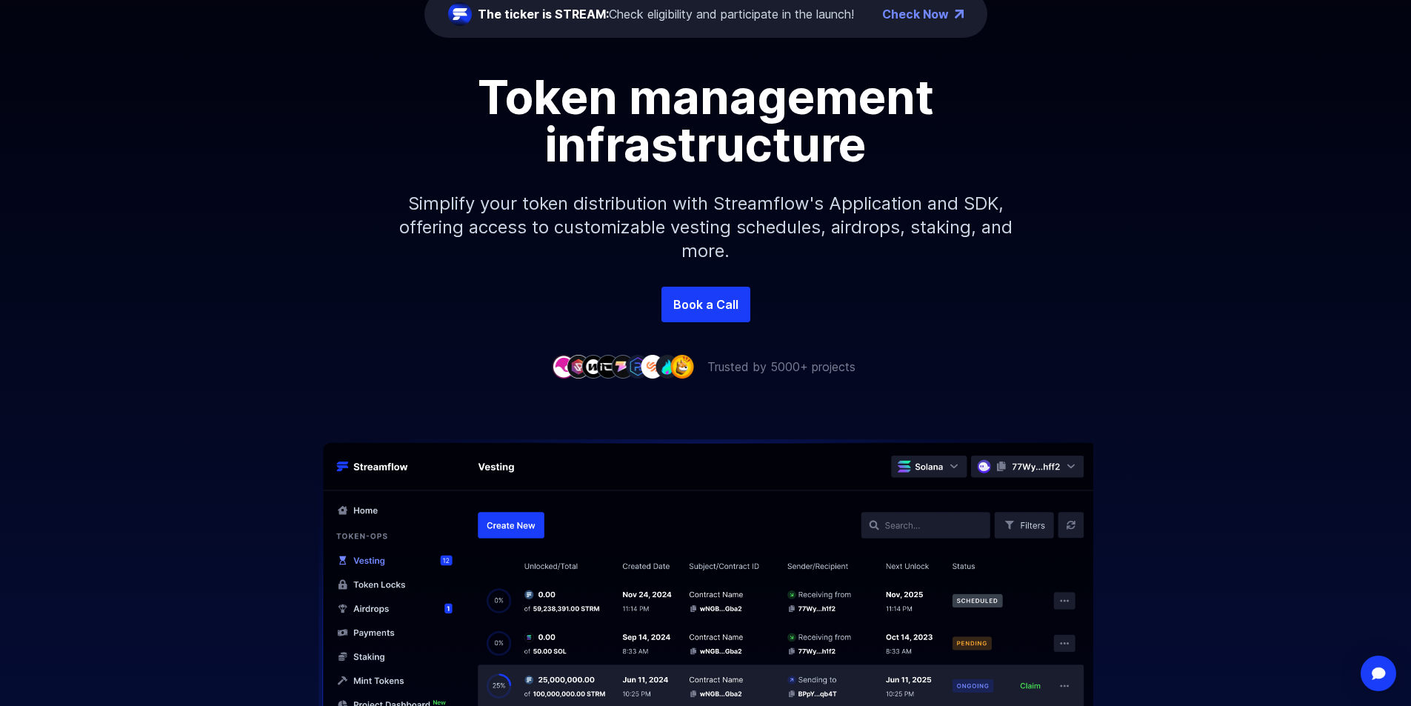
scroll to position [0, 0]
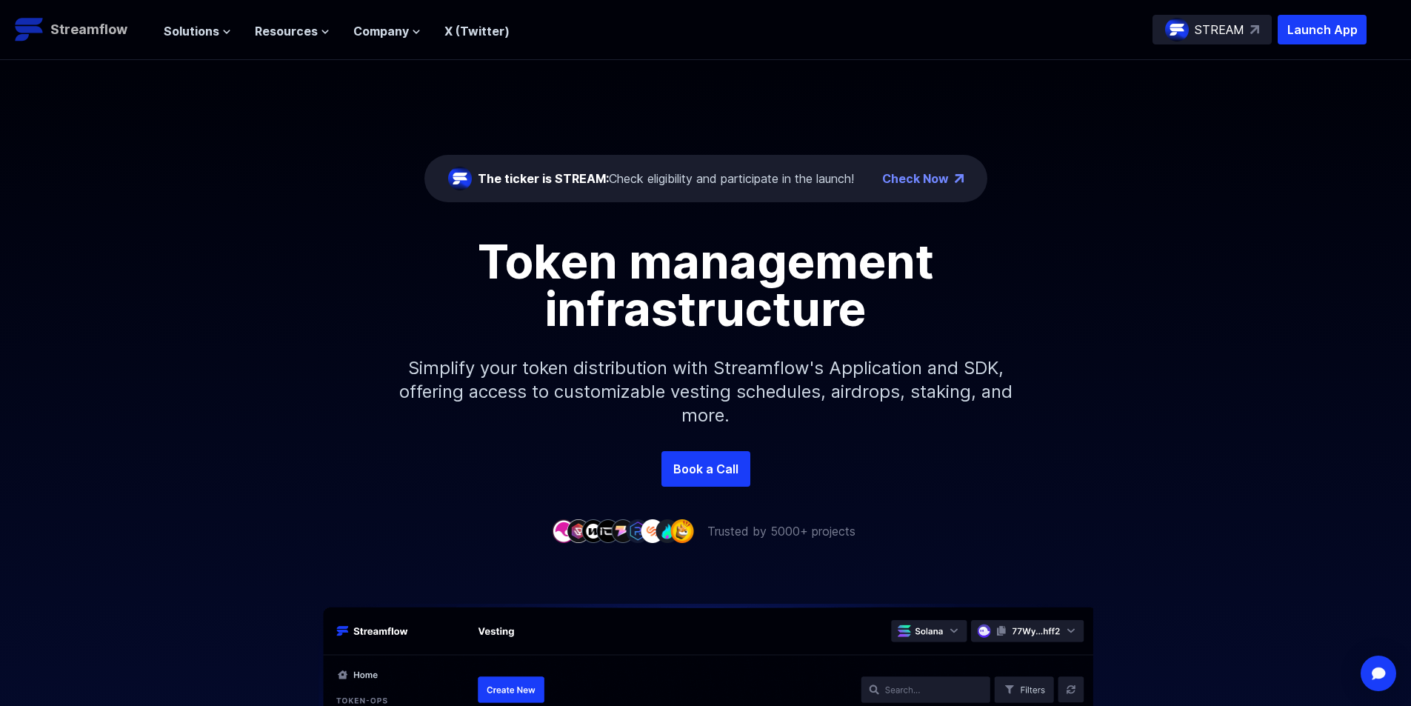
click at [90, 32] on p "Streamflow" at bounding box center [88, 29] width 77 height 21
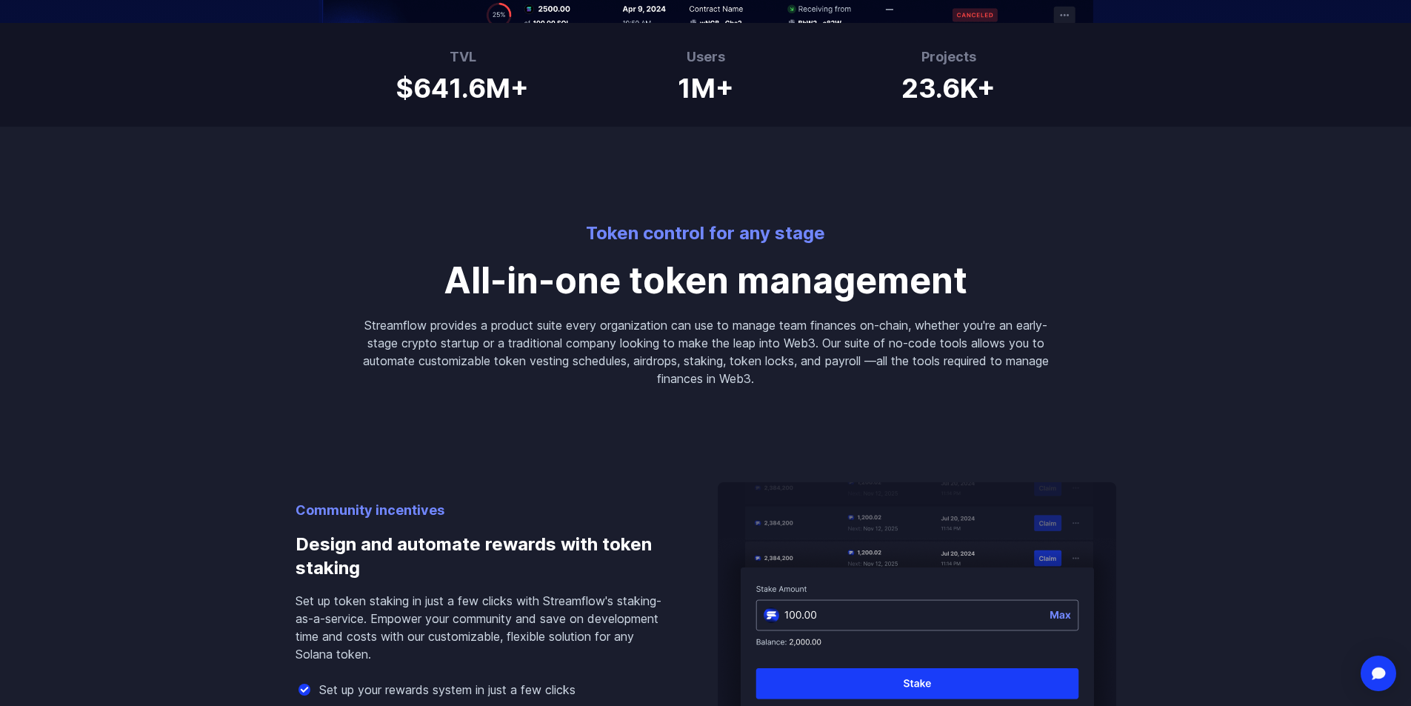
scroll to position [741, 0]
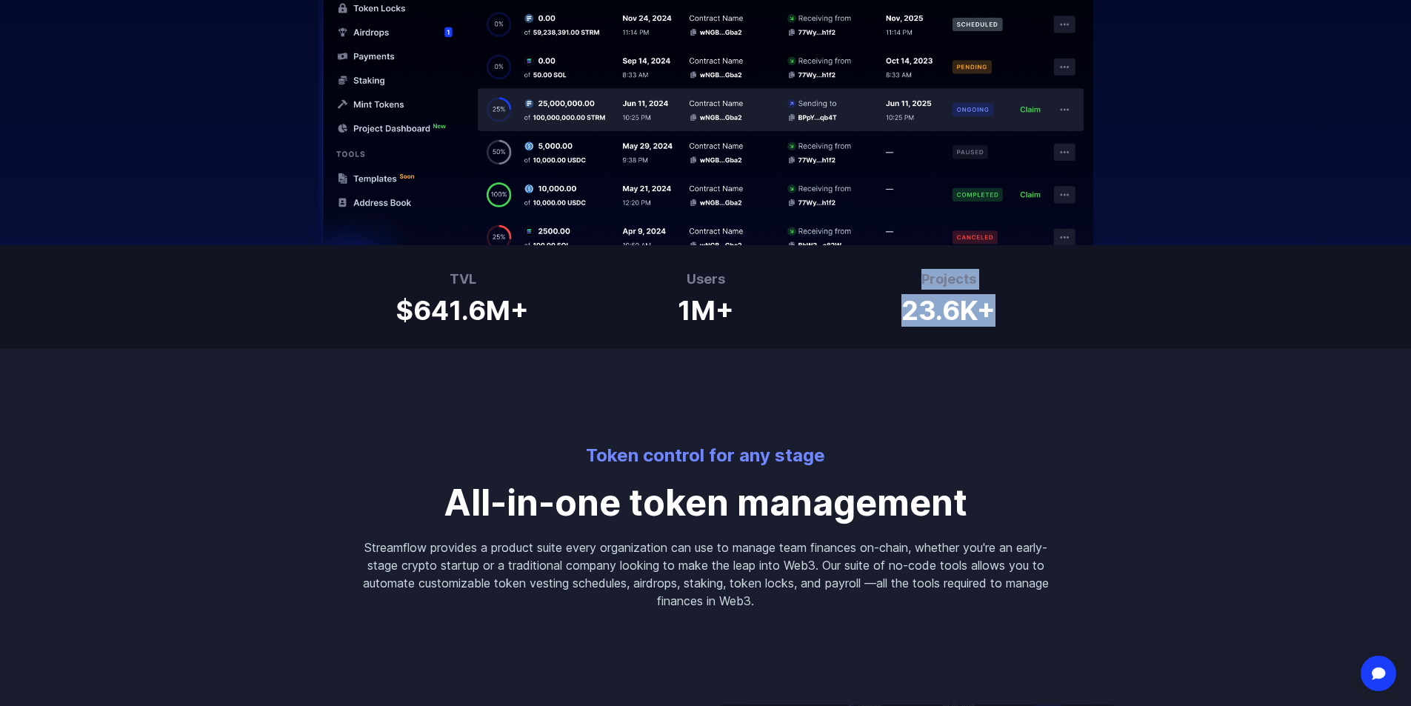
drag, startPoint x: 1048, startPoint y: 335, endPoint x: 908, endPoint y: 270, distance: 154.1
click at [908, 270] on div "TVL $641.6M+ Users 1M+ Projects 23.6K+" at bounding box center [705, 297] width 1411 height 104
click at [908, 270] on h3 "Projects" at bounding box center [948, 279] width 94 height 21
drag, startPoint x: 908, startPoint y: 270, endPoint x: 1055, endPoint y: 330, distance: 159.1
click at [1055, 330] on div "TVL $641.6M+ Users 1M+ Projects 23.6K+" at bounding box center [705, 297] width 1411 height 104
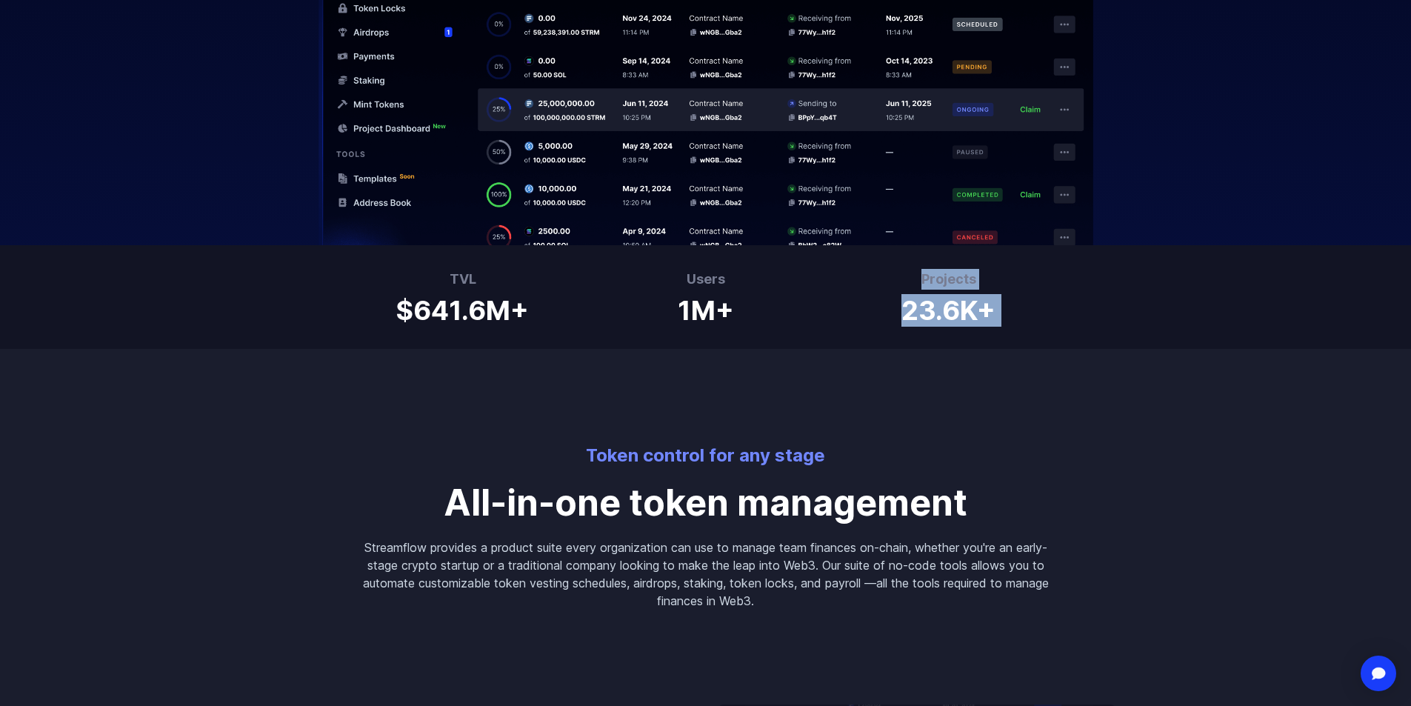
click at [1055, 330] on div "TVL $641.6M+ Users 1M+ Projects 23.6K+" at bounding box center [705, 297] width 1411 height 104
drag, startPoint x: 1006, startPoint y: 301, endPoint x: 915, endPoint y: 287, distance: 91.4
click at [915, 287] on div "TVL $641.6M+ Users 1M+ Projects 23.6K+" at bounding box center [705, 297] width 1411 height 104
click at [915, 287] on h3 "Projects" at bounding box center [948, 279] width 94 height 21
drag, startPoint x: 915, startPoint y: 287, endPoint x: 1064, endPoint y: 347, distance: 160.5
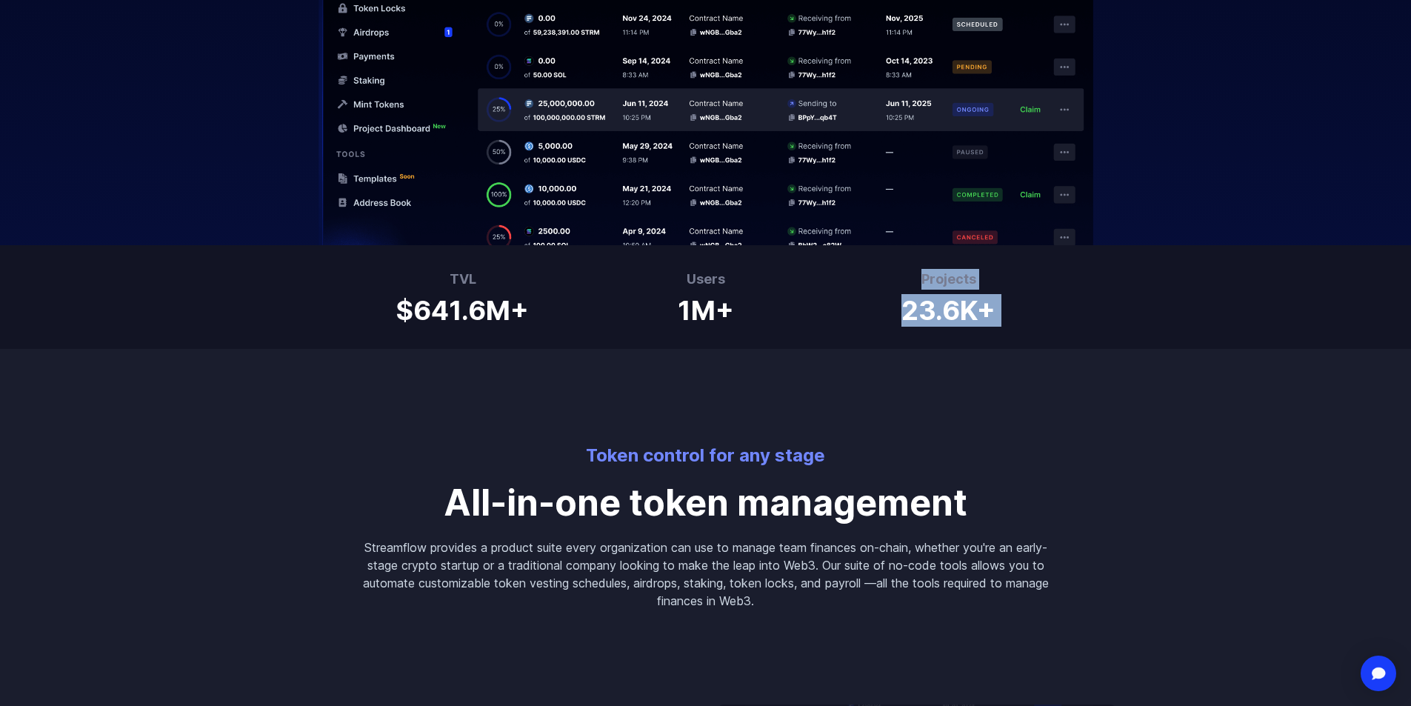
click at [1064, 347] on div "TVL $641.6M+ Users 1M+ Projects 23.6K+" at bounding box center [705, 297] width 1411 height 104
drag, startPoint x: 972, startPoint y: 310, endPoint x: 883, endPoint y: 269, distance: 98.1
click at [883, 269] on div "TVL $641.6M+ Users 1M+ Projects 23.6K+" at bounding box center [705, 297] width 1411 height 104
click at [883, 269] on div "Projects 23.6K+" at bounding box center [948, 297] width 225 height 56
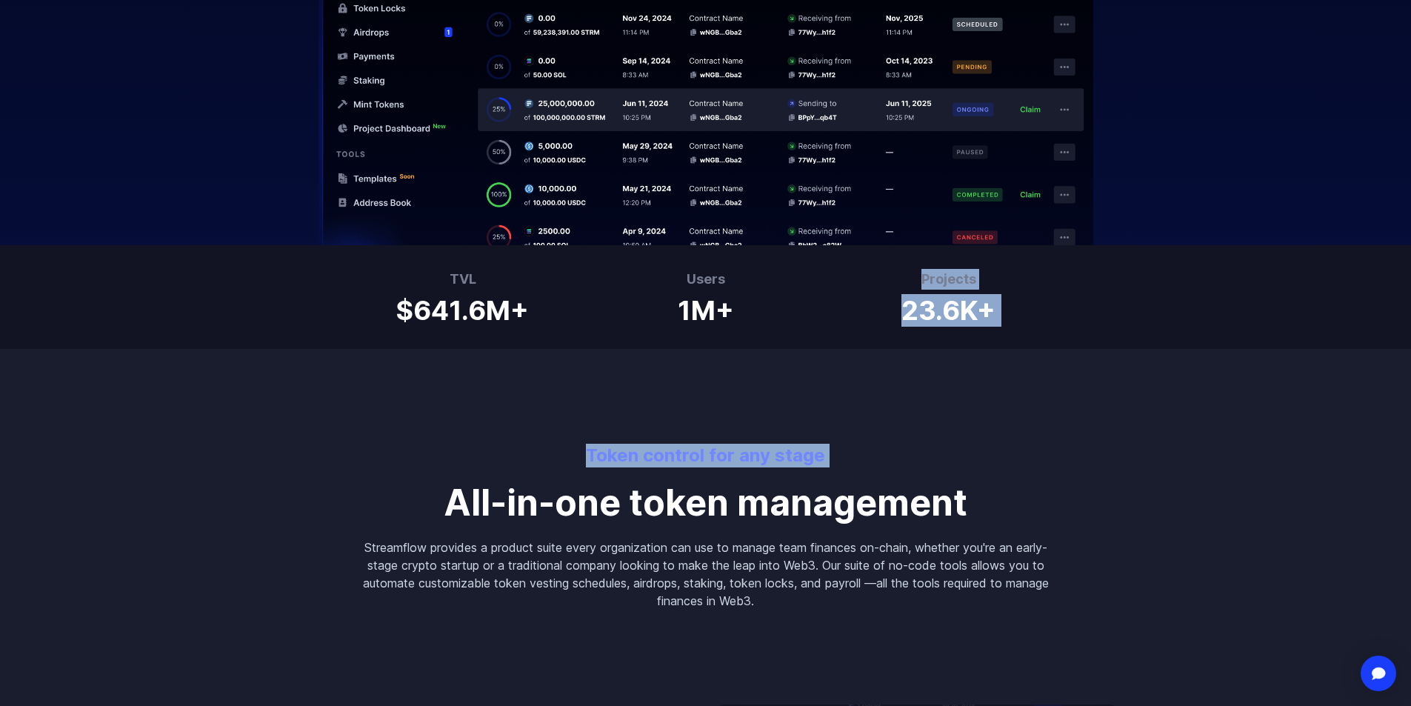
drag, startPoint x: 883, startPoint y: 269, endPoint x: 1046, endPoint y: 373, distance: 192.9
click at [1046, 373] on div "Token control for any stage All-in-one token management Streamflow provides a p…" at bounding box center [705, 479] width 711 height 261
drag, startPoint x: 1003, startPoint y: 307, endPoint x: 838, endPoint y: 266, distance: 170.3
click at [838, 267] on div "TVL $641.6M+ Users 1M+ Projects 23.6K+" at bounding box center [705, 297] width 1411 height 104
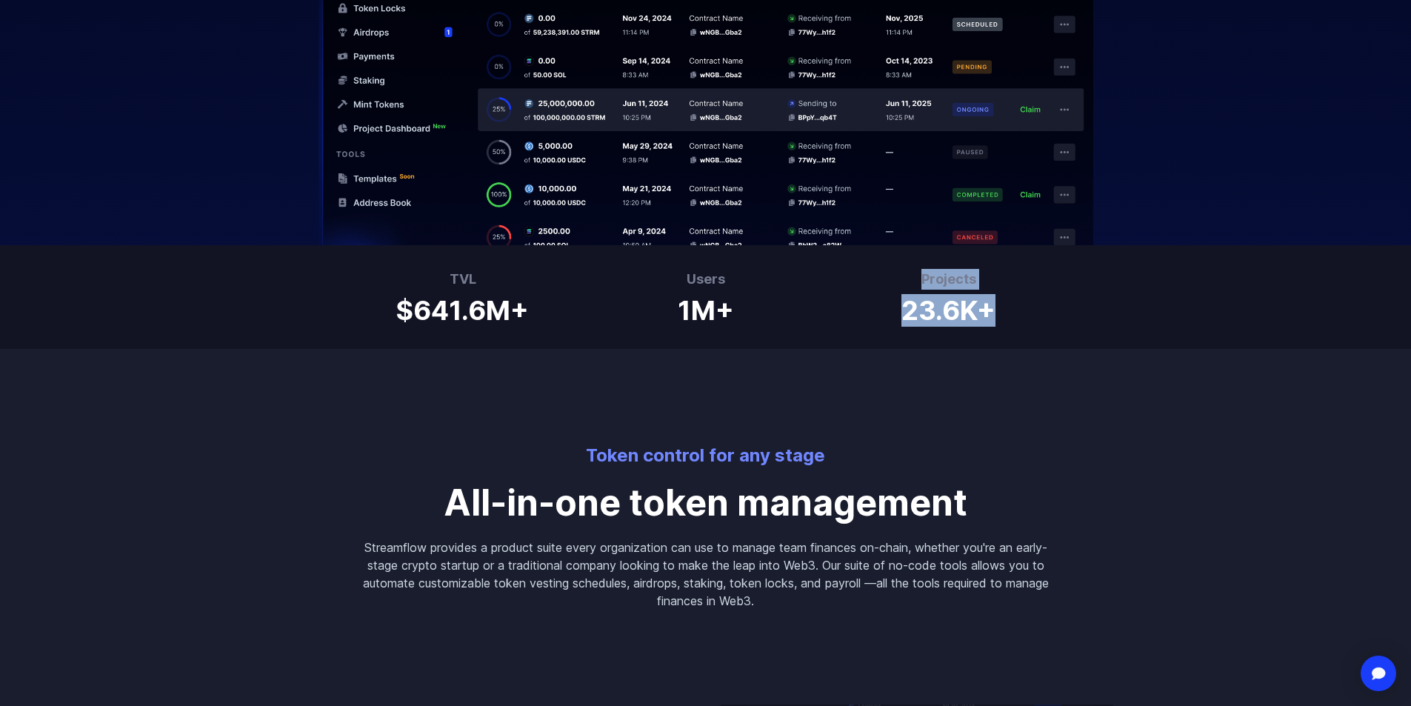
click at [838, 266] on div "TVL $641.6M+ Users 1M+ Projects 23.6K+" at bounding box center [705, 297] width 1411 height 104
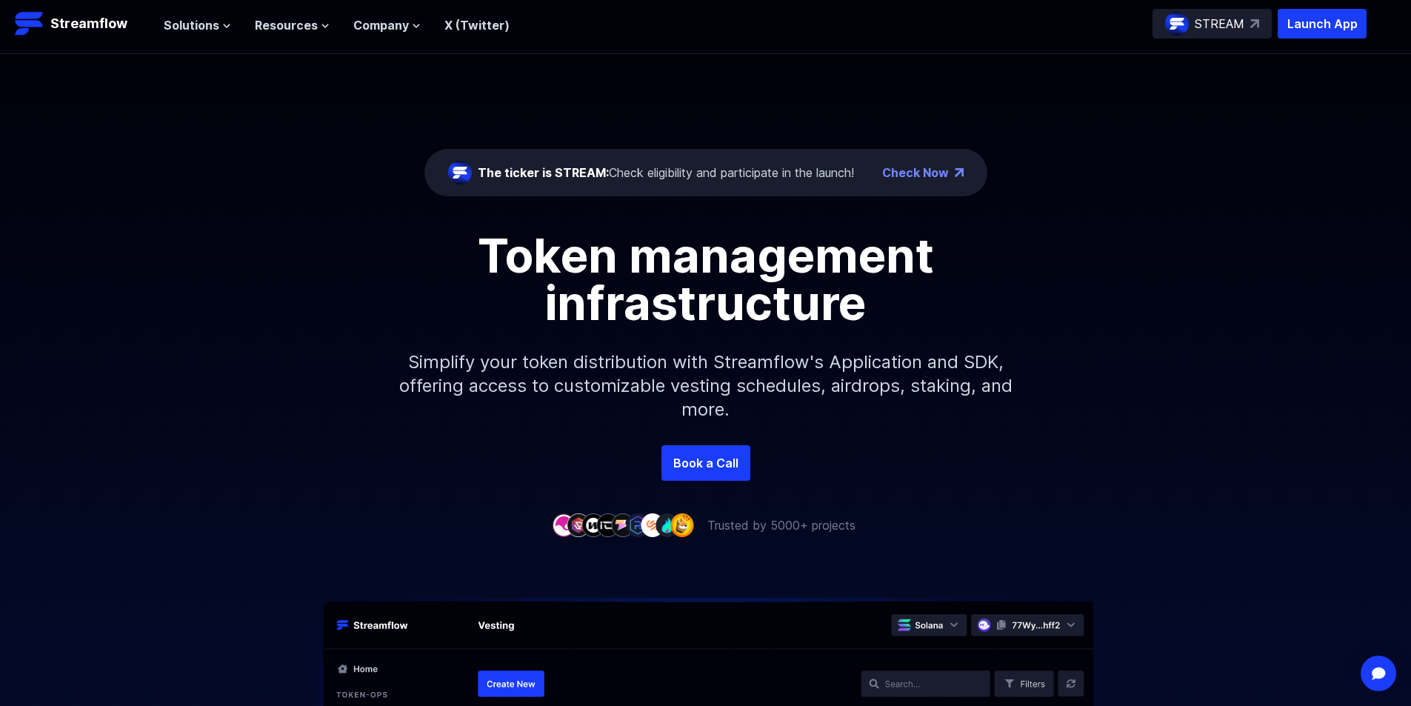
scroll to position [0, 0]
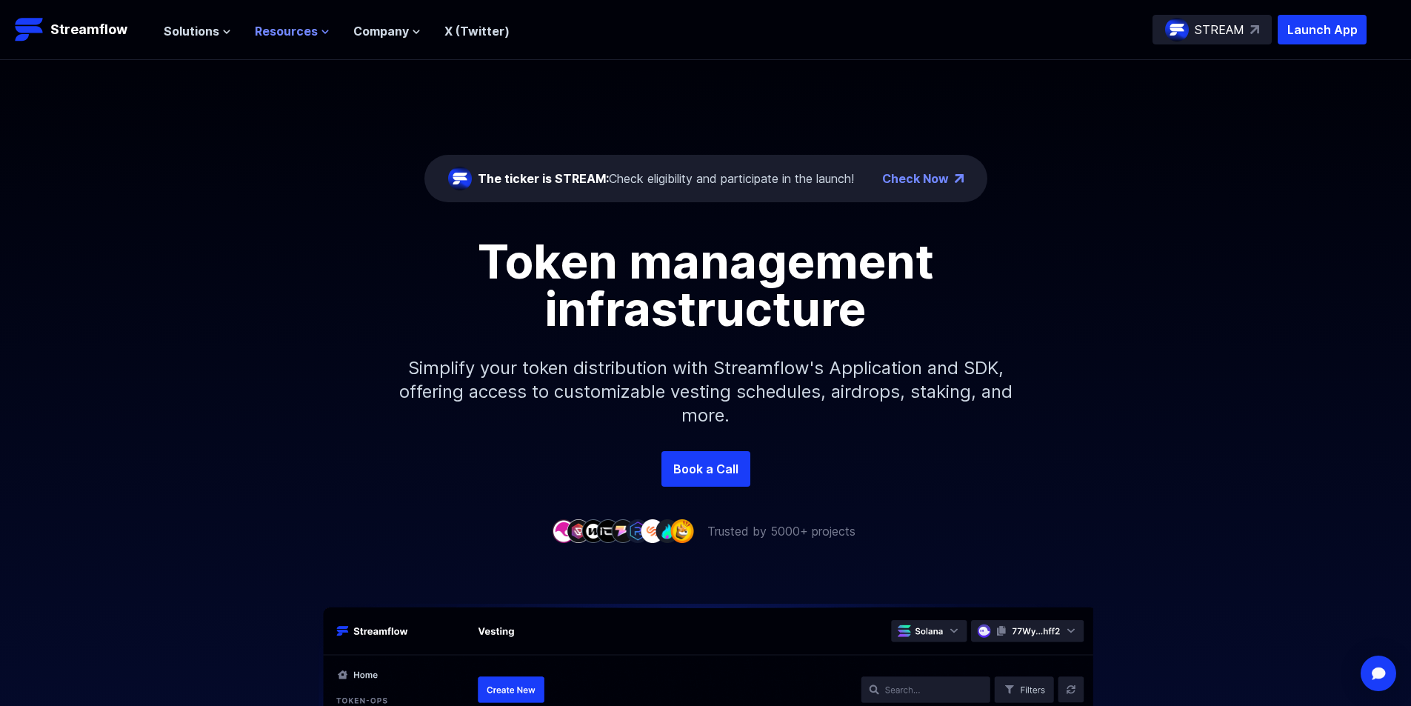
click at [267, 32] on span "Resources" at bounding box center [286, 31] width 63 height 18
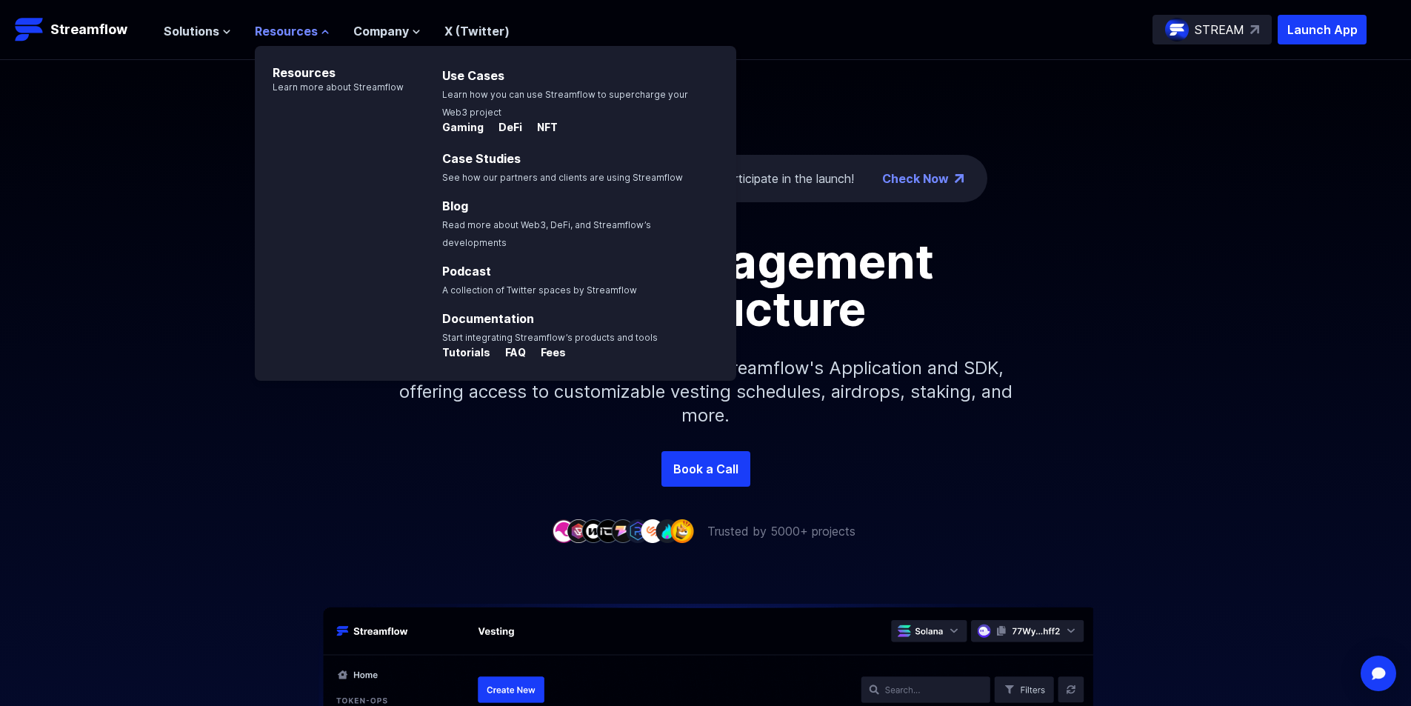
click at [267, 32] on span "Resources" at bounding box center [286, 31] width 63 height 18
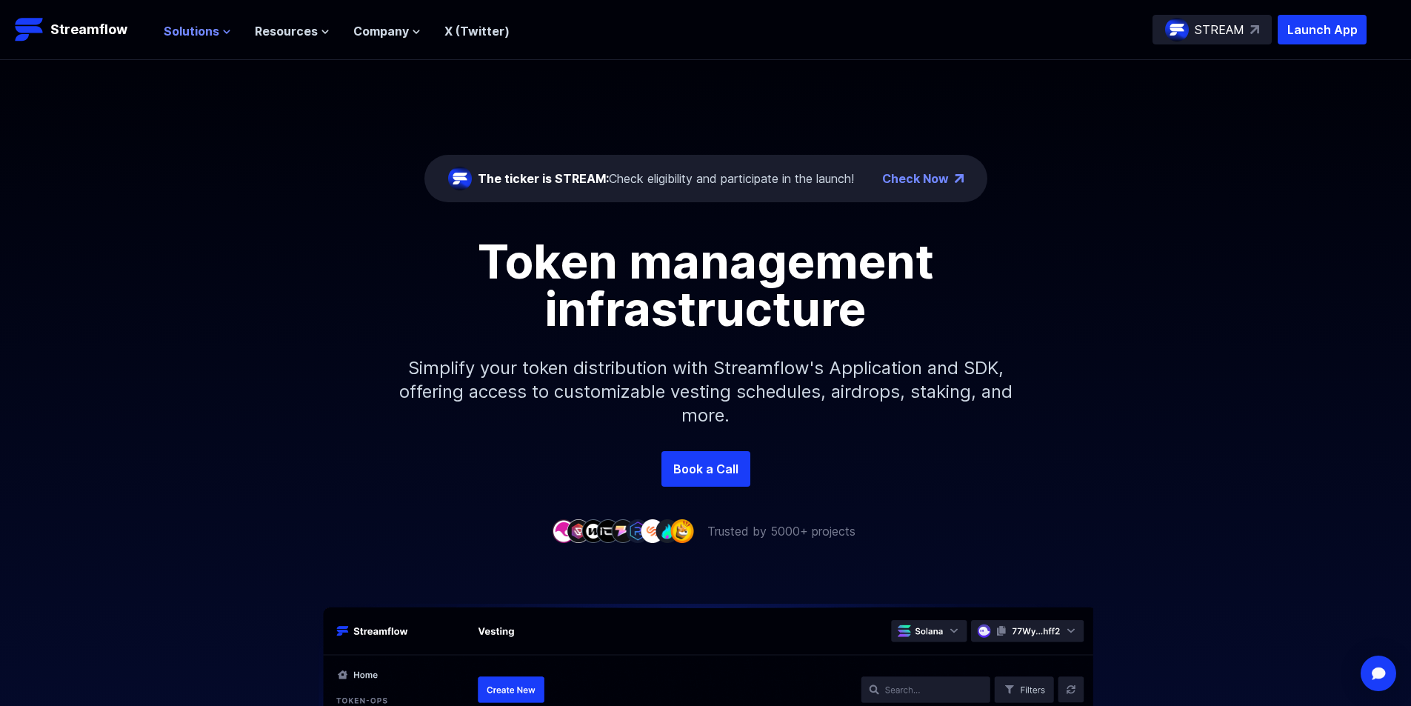
click at [222, 33] on icon at bounding box center [226, 31] width 9 height 9
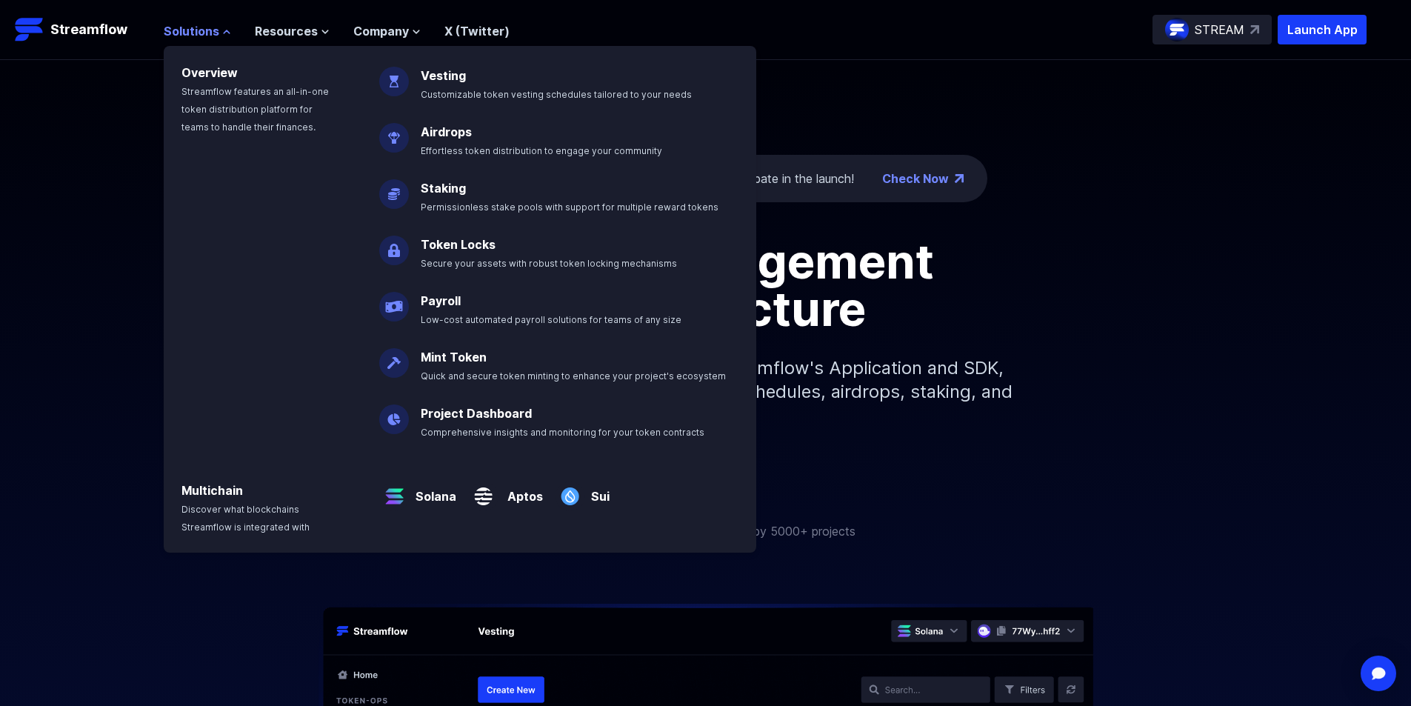
click at [222, 33] on icon at bounding box center [226, 31] width 9 height 9
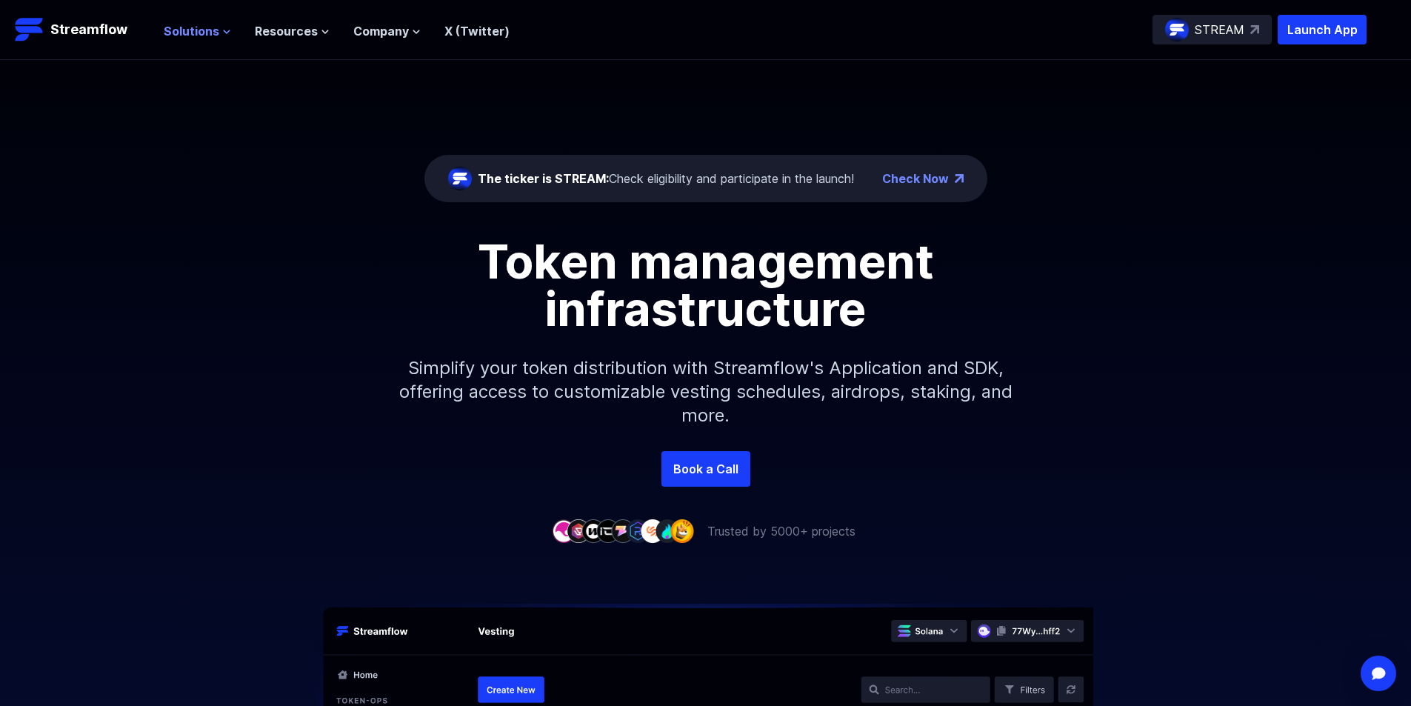
click at [222, 33] on icon at bounding box center [226, 31] width 9 height 9
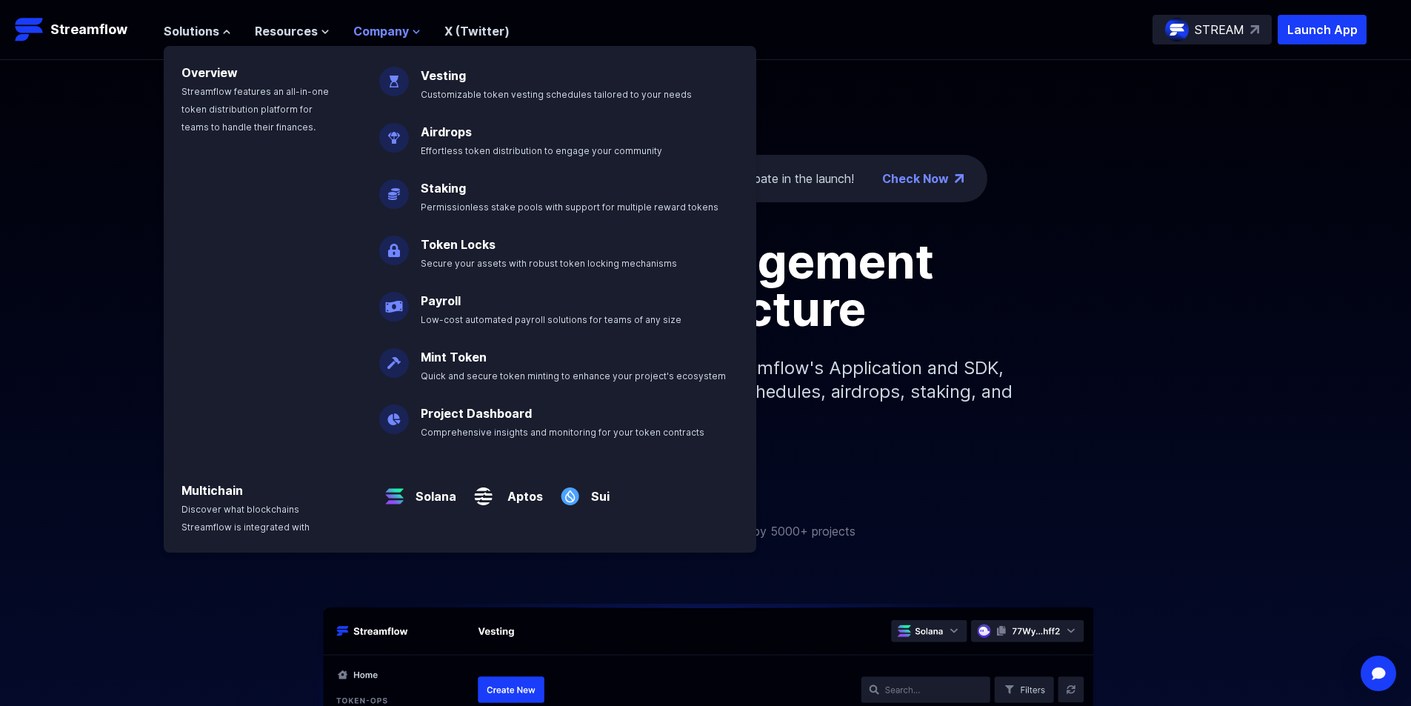
click at [397, 30] on span "Company" at bounding box center [381, 31] width 56 height 18
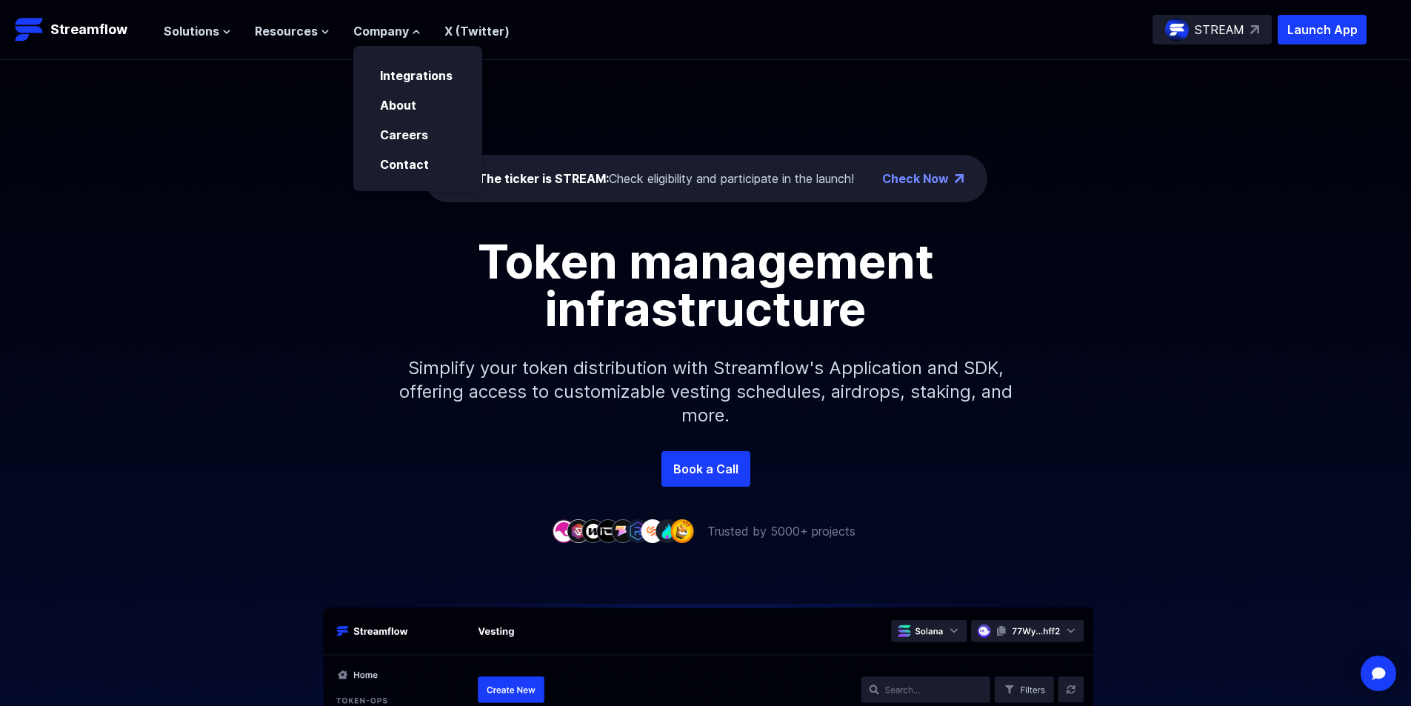
click at [461, 33] on link "X (Twitter)" at bounding box center [476, 31] width 65 height 15
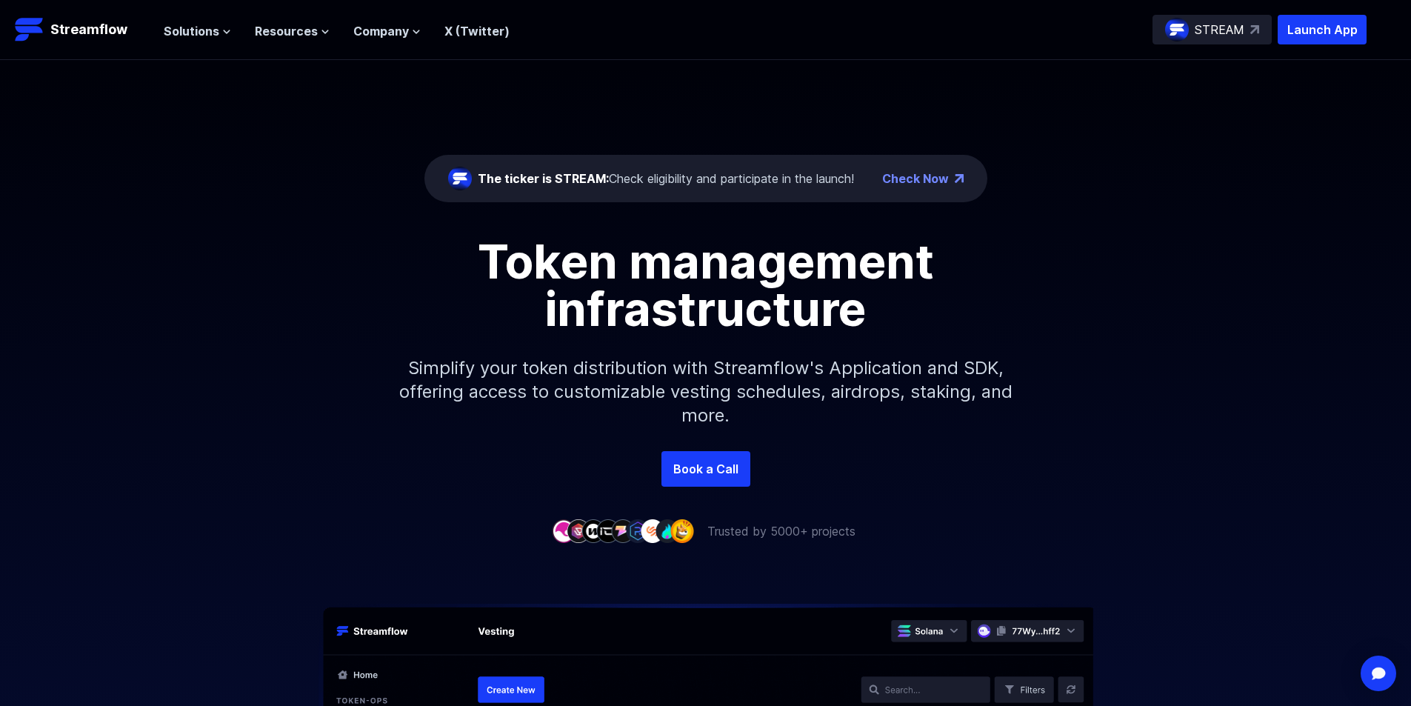
click at [373, 10] on header "Streamflow Launch App STREAM Solutions Overview Streamflow features an all-in-o…" at bounding box center [705, 30] width 1411 height 60
click at [379, 36] on span "Company" at bounding box center [381, 31] width 56 height 18
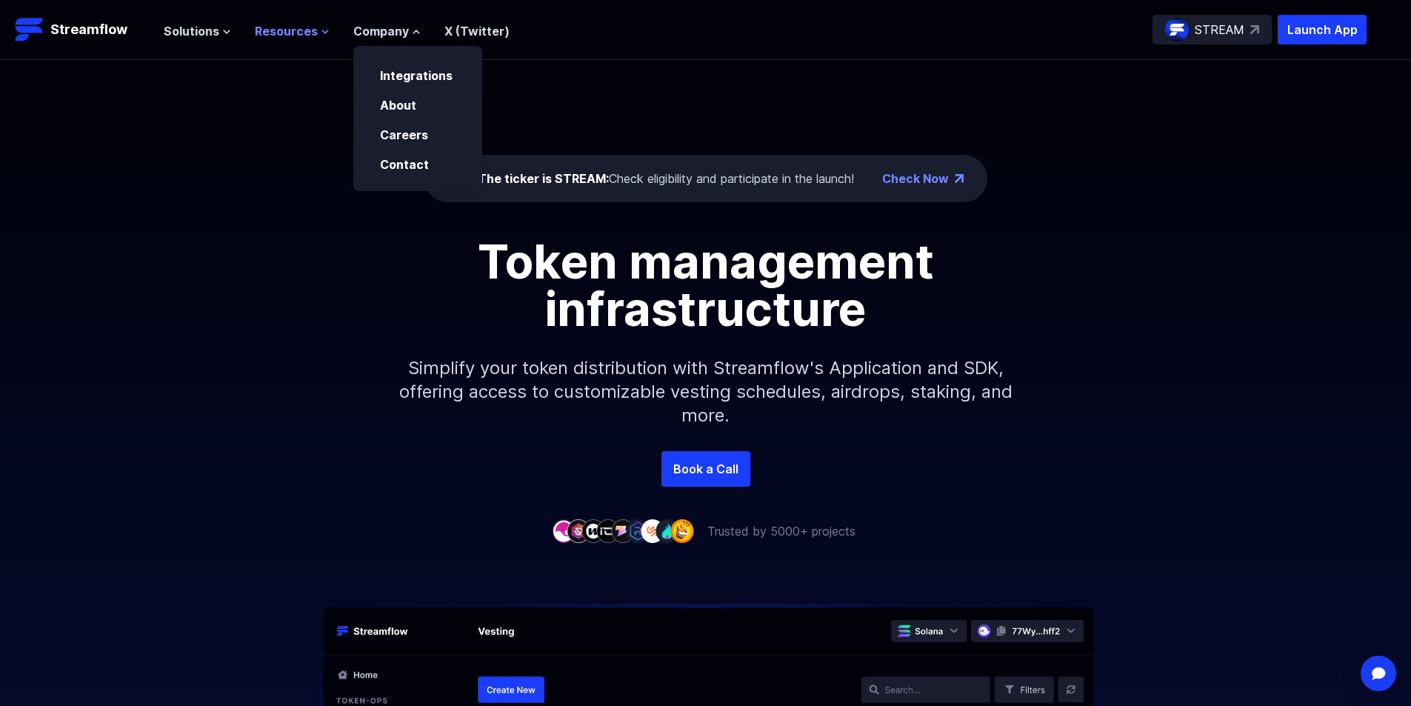
click at [304, 32] on span "Resources" at bounding box center [286, 31] width 63 height 18
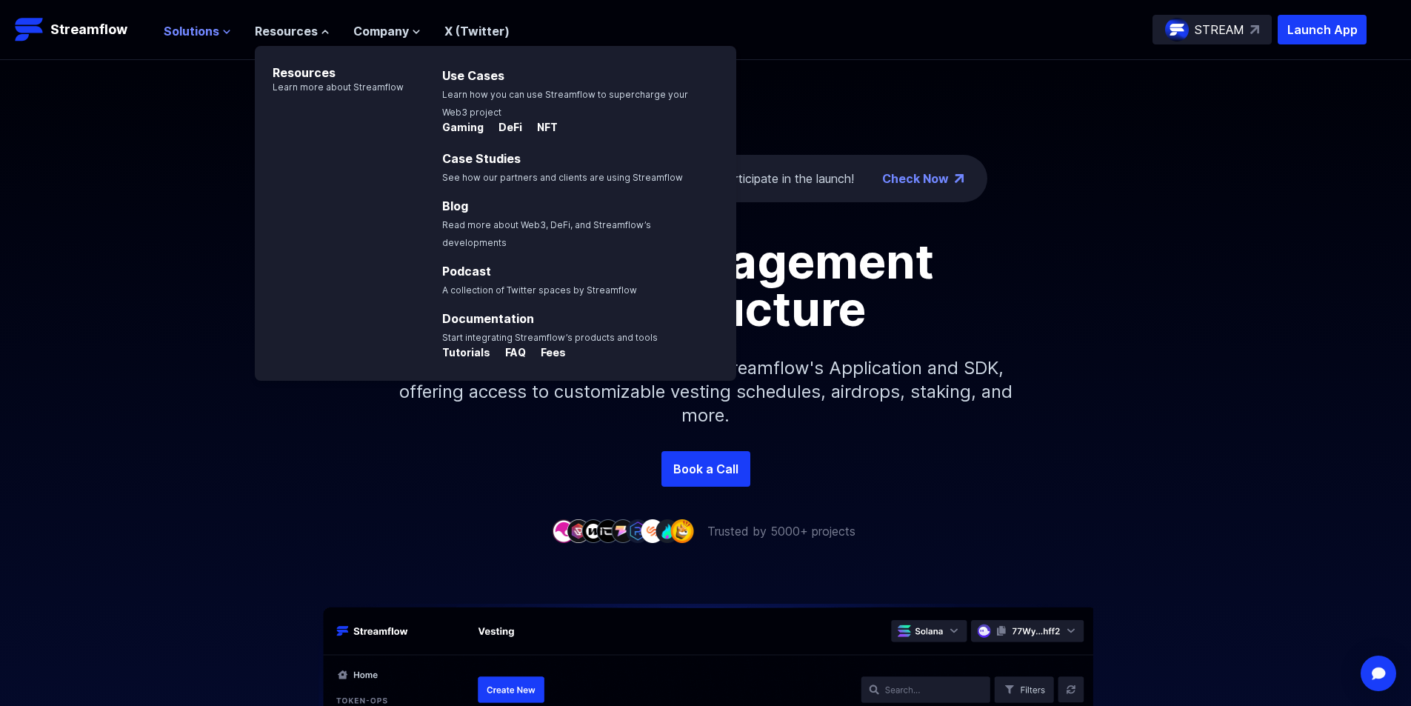
click at [172, 30] on span "Solutions" at bounding box center [192, 31] width 56 height 18
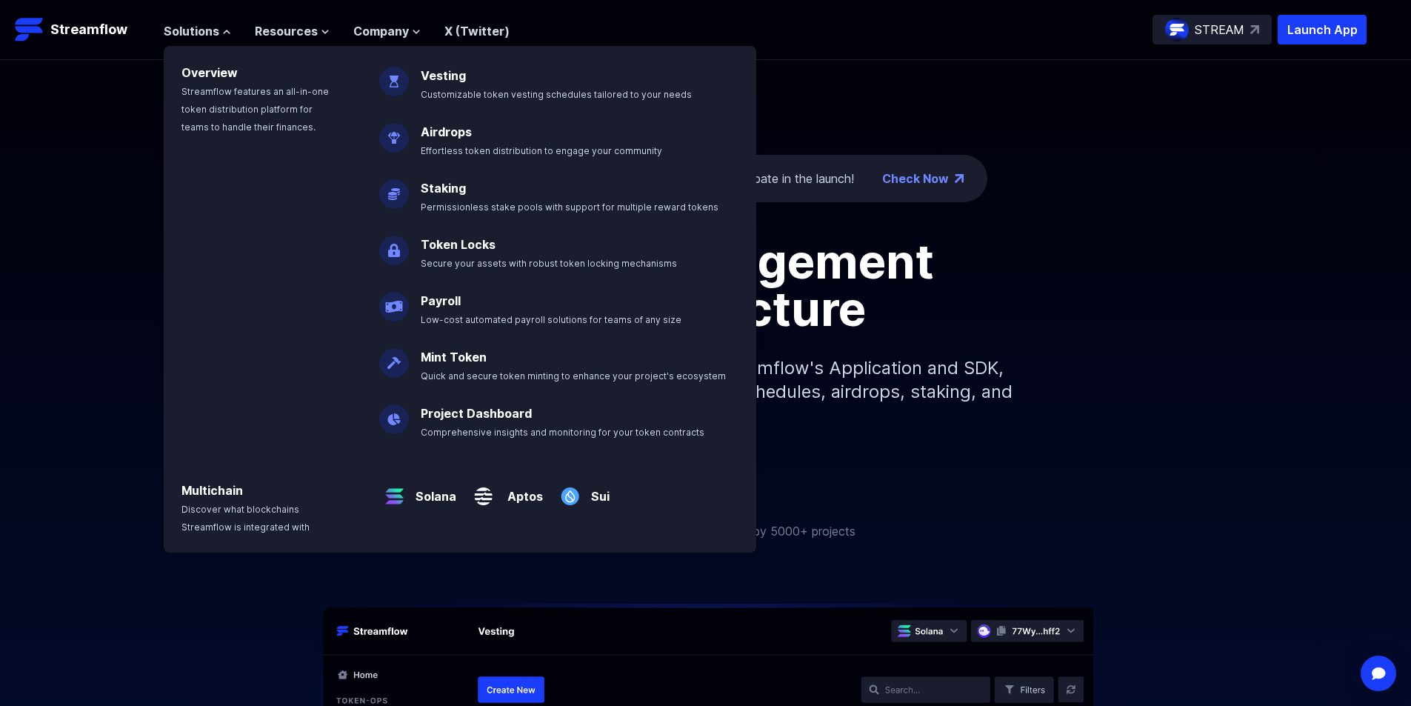
click at [815, 55] on header "Streamflow Launch App STREAM Solutions Overview Streamflow features an all-in-o…" at bounding box center [705, 30] width 1411 height 60
